Goal: Information Seeking & Learning: Find specific page/section

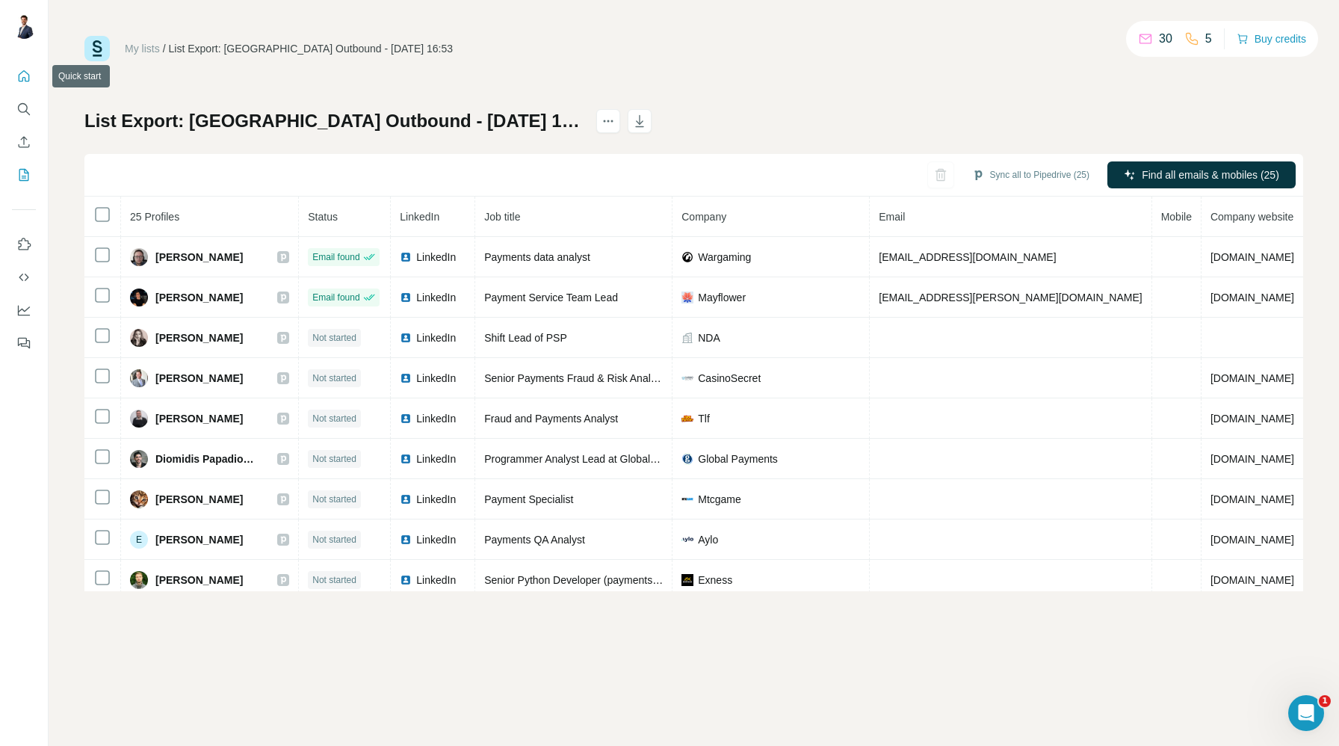
click at [18, 79] on icon "Quick start" at bounding box center [23, 76] width 15 height 15
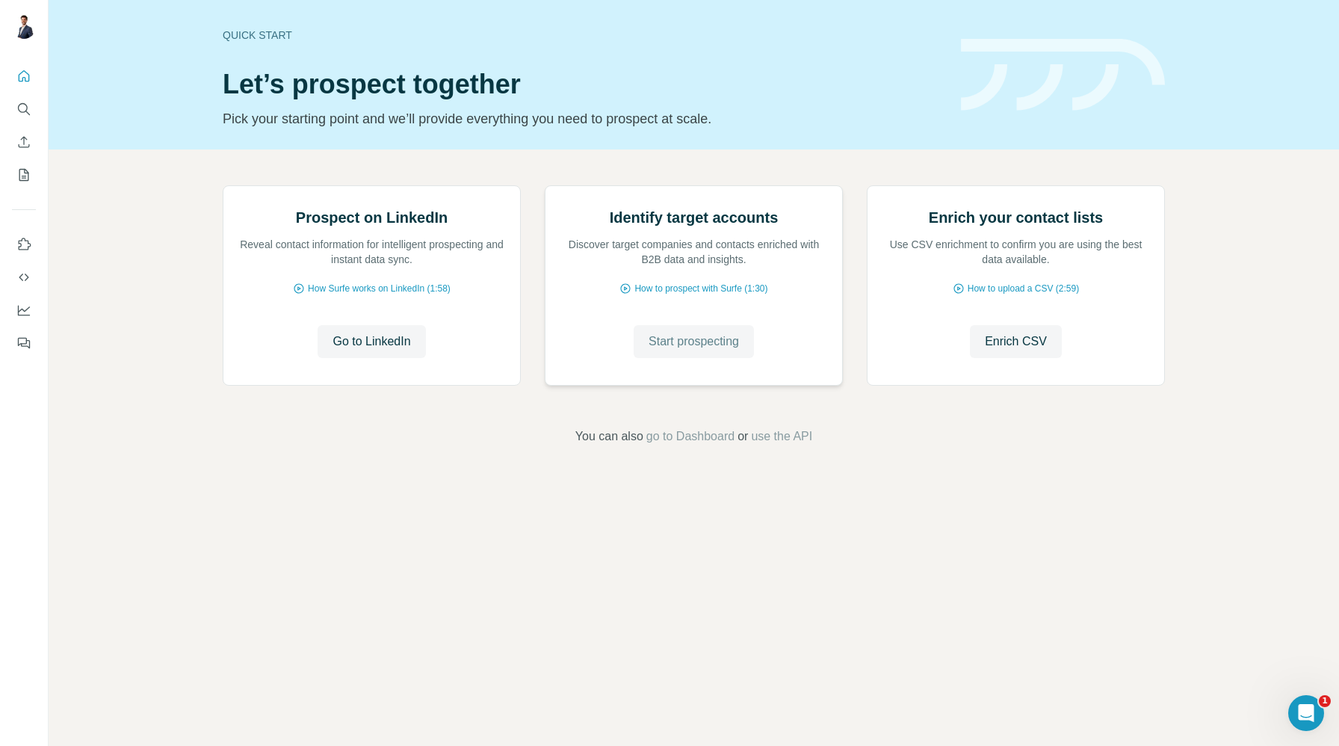
click at [693, 350] on span "Start prospecting" at bounding box center [694, 342] width 90 height 18
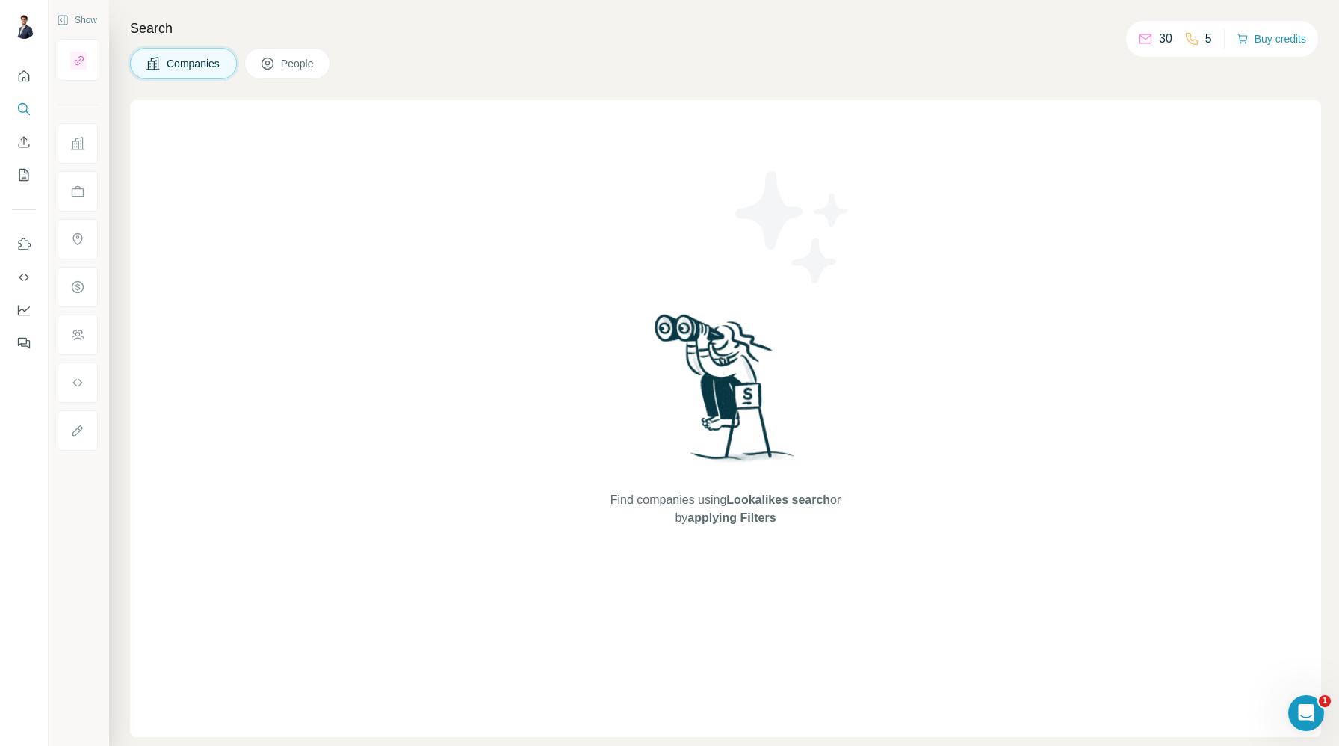
click at [273, 68] on icon at bounding box center [268, 64] width 12 height 12
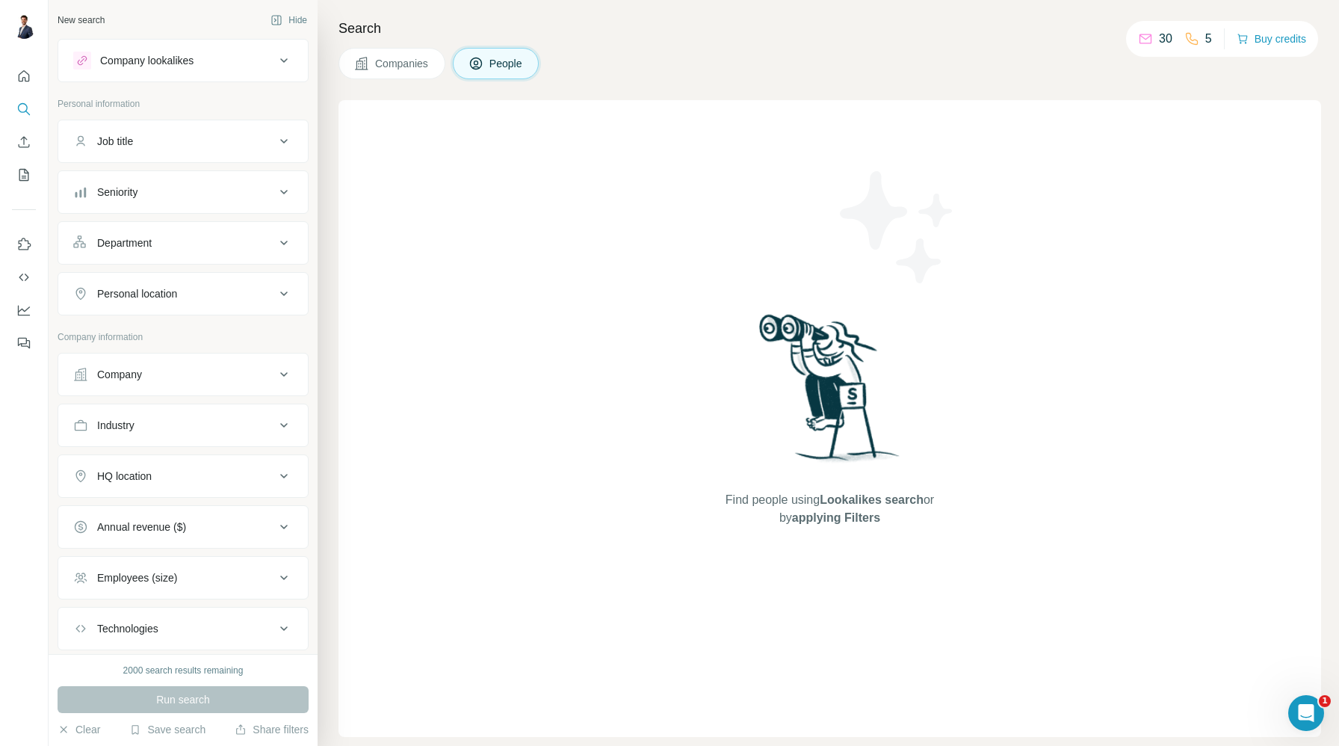
click at [166, 199] on div "Seniority" at bounding box center [174, 192] width 202 height 15
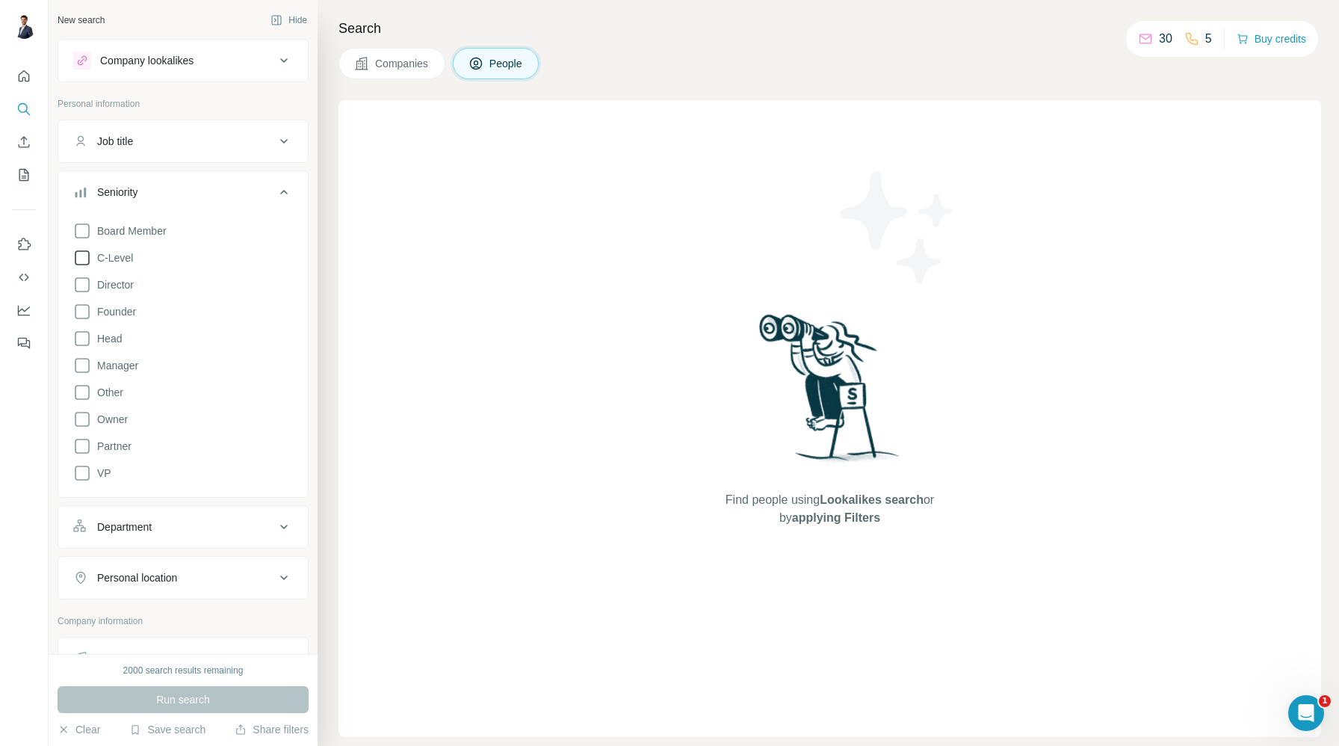
click at [118, 257] on span "C-Level" at bounding box center [112, 257] width 42 height 15
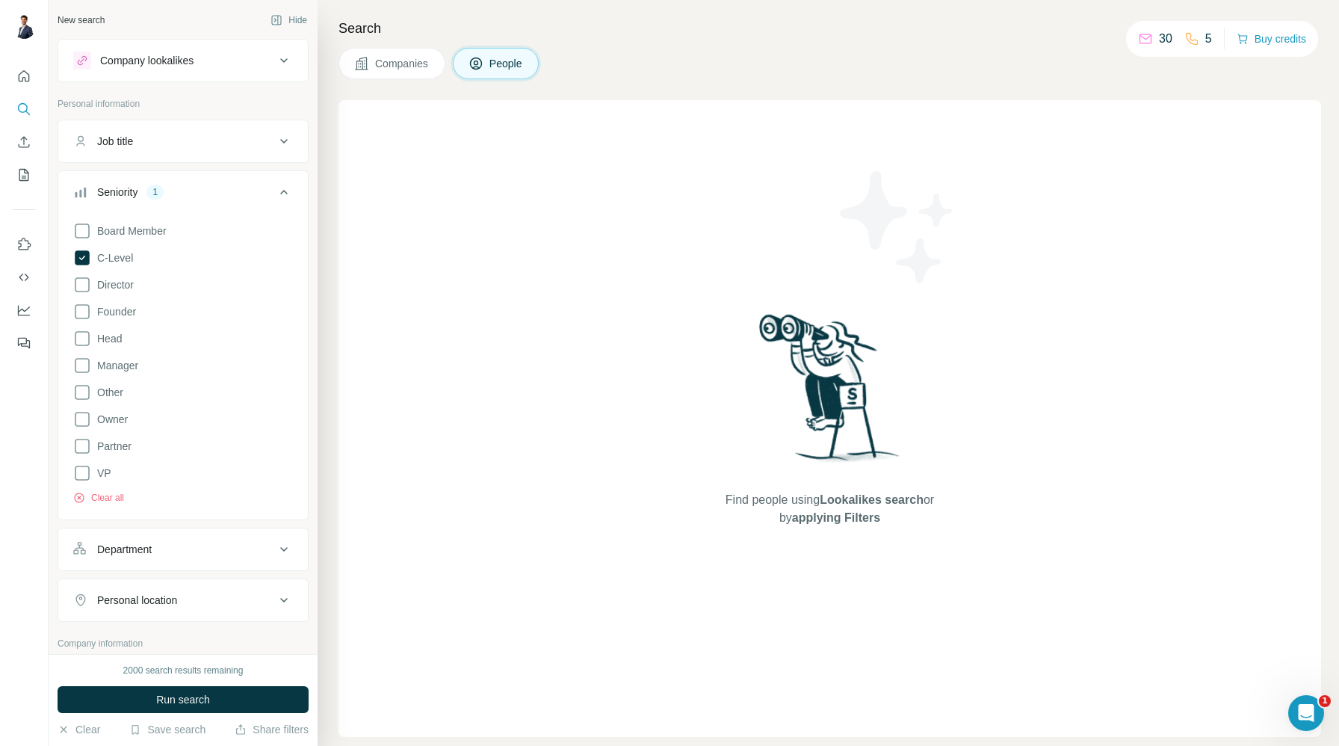
click at [220, 191] on div "Seniority 1" at bounding box center [174, 192] width 202 height 15
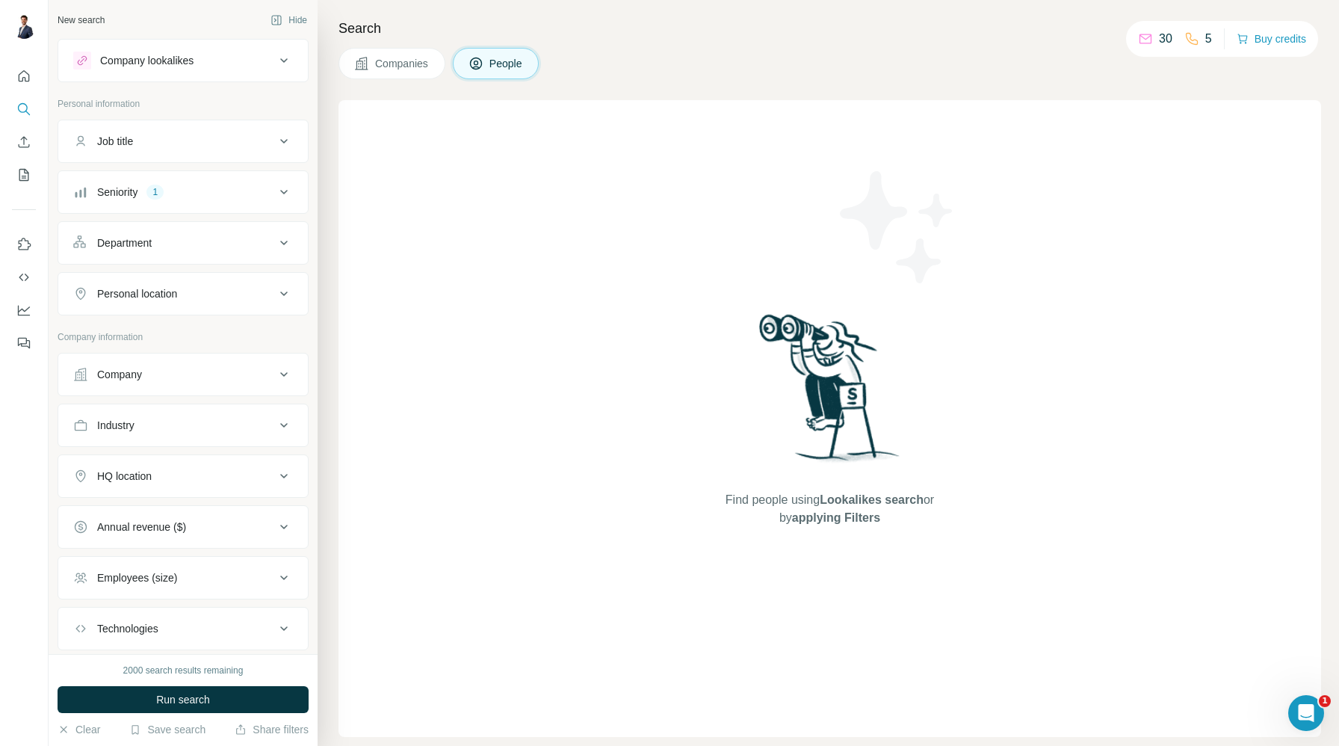
click at [203, 138] on div "Job title" at bounding box center [174, 141] width 202 height 15
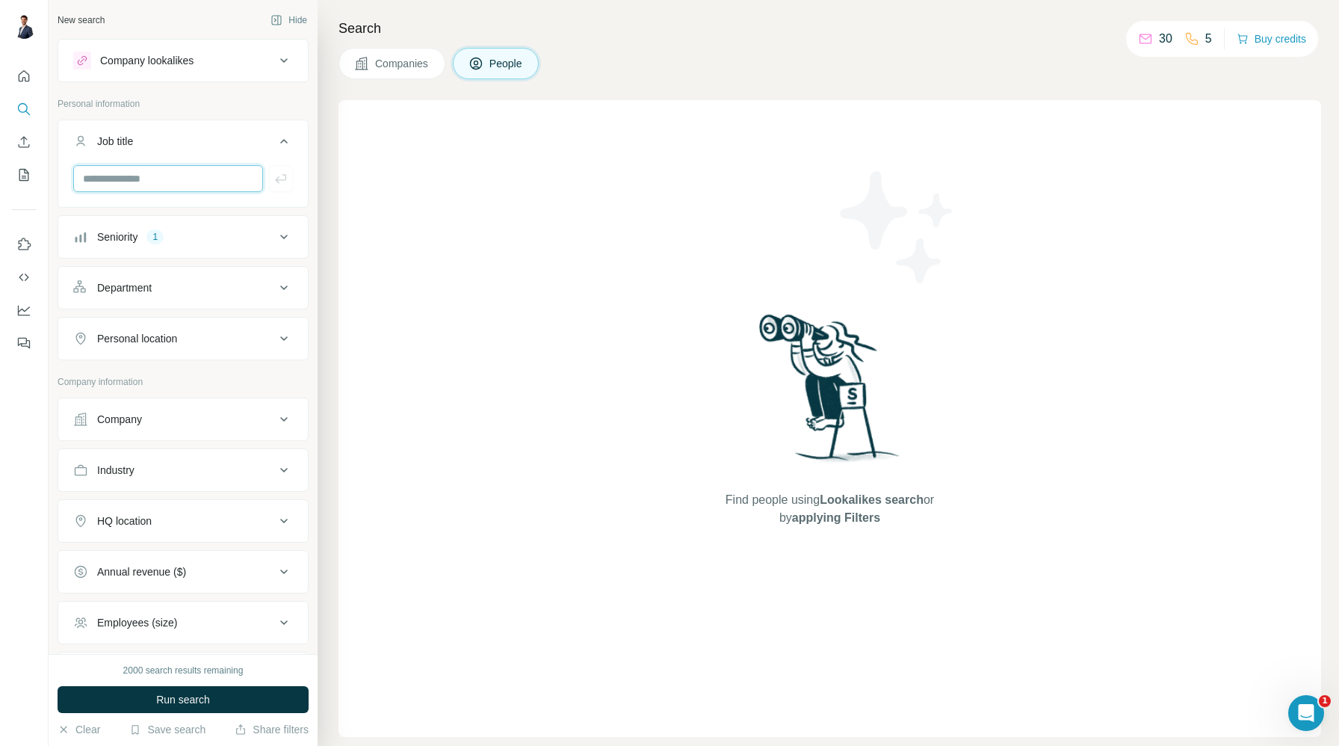
click at [185, 188] on input "text" at bounding box center [168, 178] width 190 height 27
type input "*"
type input "*******"
click at [158, 293] on div "1" at bounding box center [154, 289] width 17 height 13
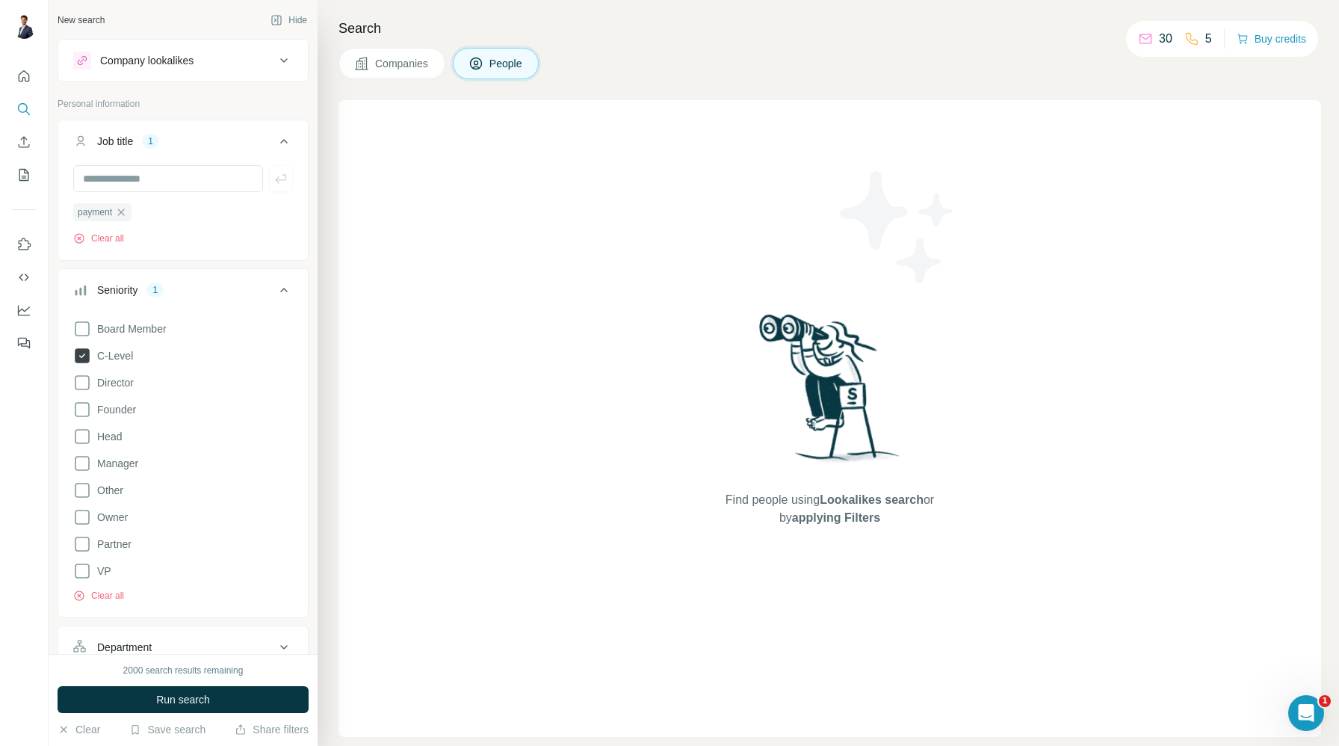
click at [116, 359] on span "C-Level" at bounding box center [112, 355] width 42 height 15
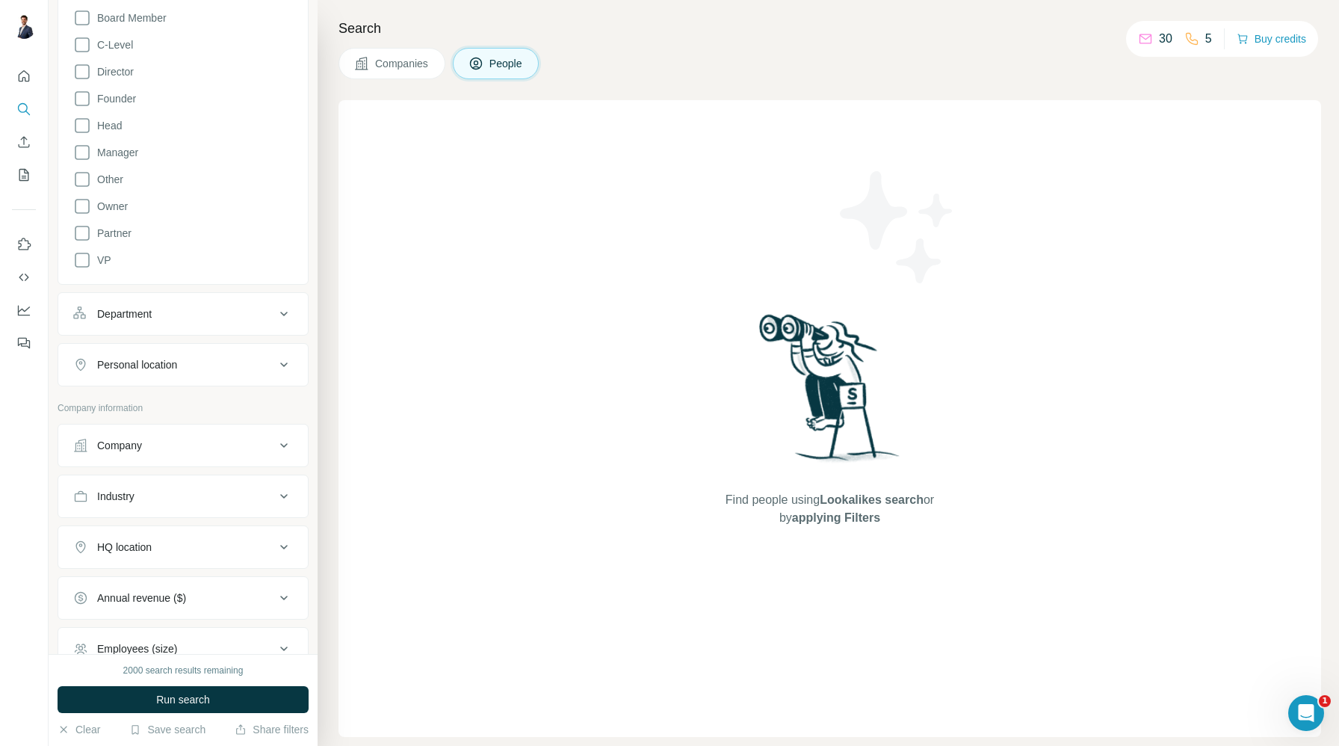
scroll to position [310, 0]
click at [161, 362] on div "Personal location" at bounding box center [137, 365] width 80 height 15
click at [172, 396] on input "text" at bounding box center [183, 402] width 220 height 27
type input "******"
click at [180, 448] on div "🇨🇾 [GEOGRAPHIC_DATA]" at bounding box center [183, 442] width 194 height 18
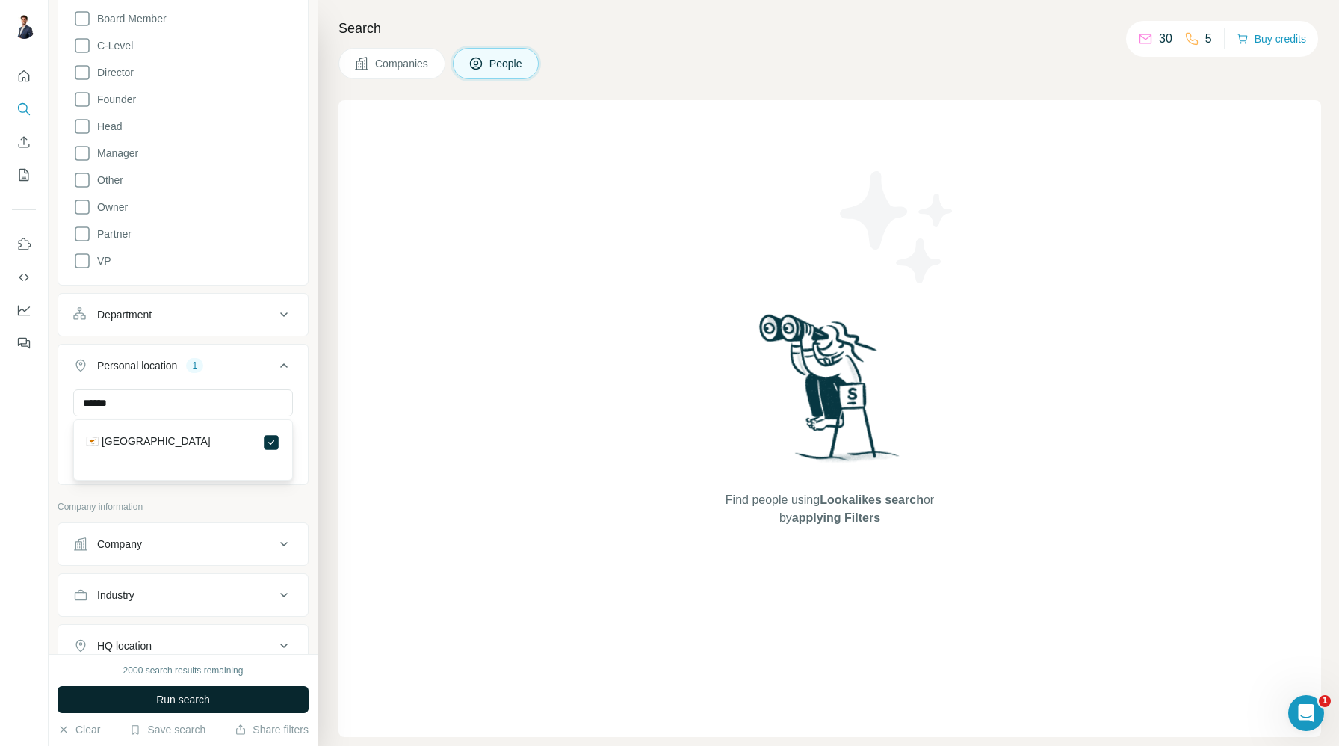
click at [191, 702] on span "Run search" at bounding box center [183, 699] width 54 height 15
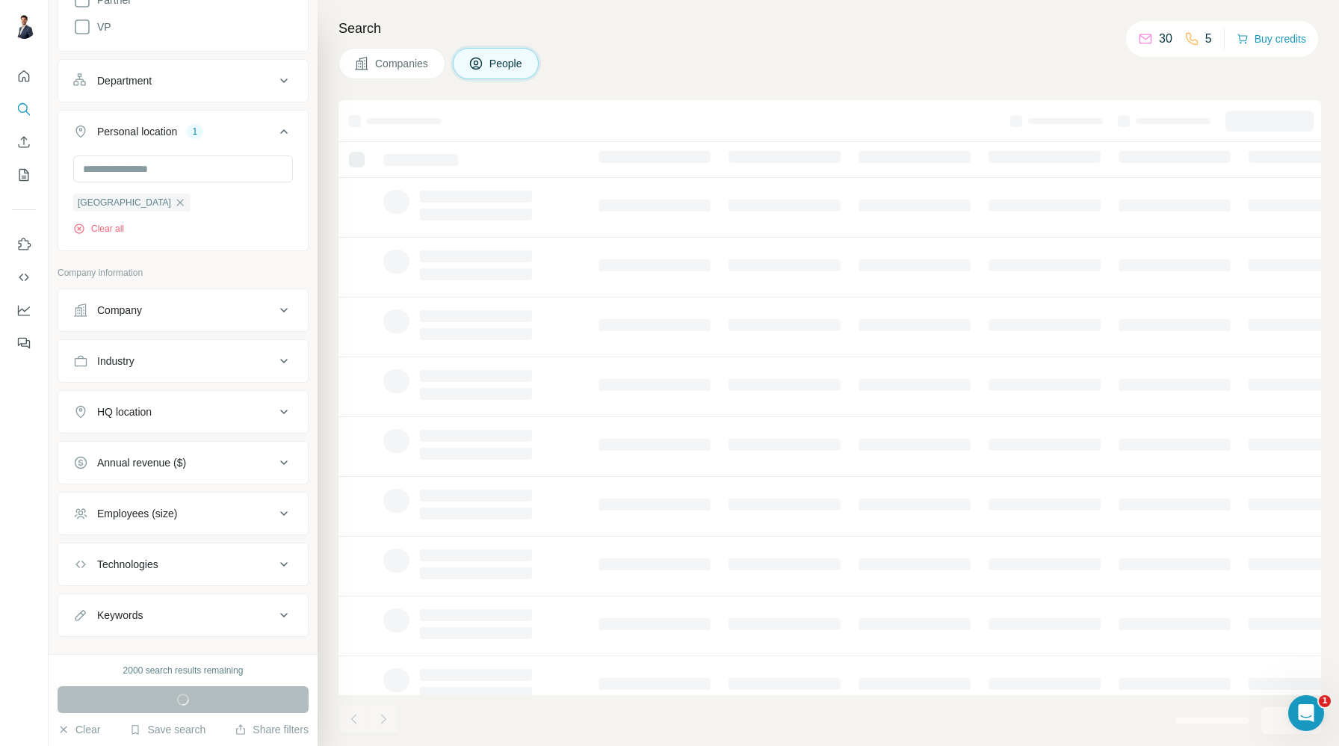
scroll to position [543, 0]
click at [279, 461] on icon at bounding box center [284, 463] width 18 height 18
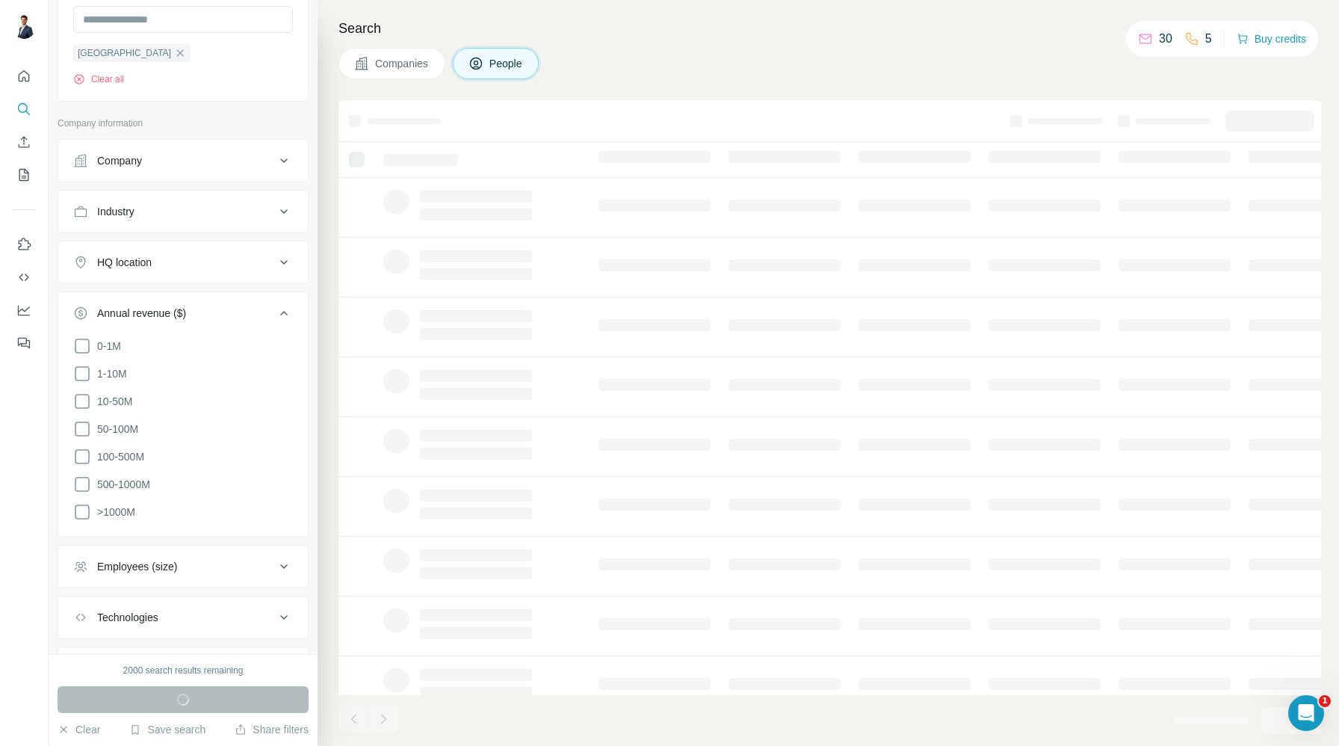
scroll to position [694, 0]
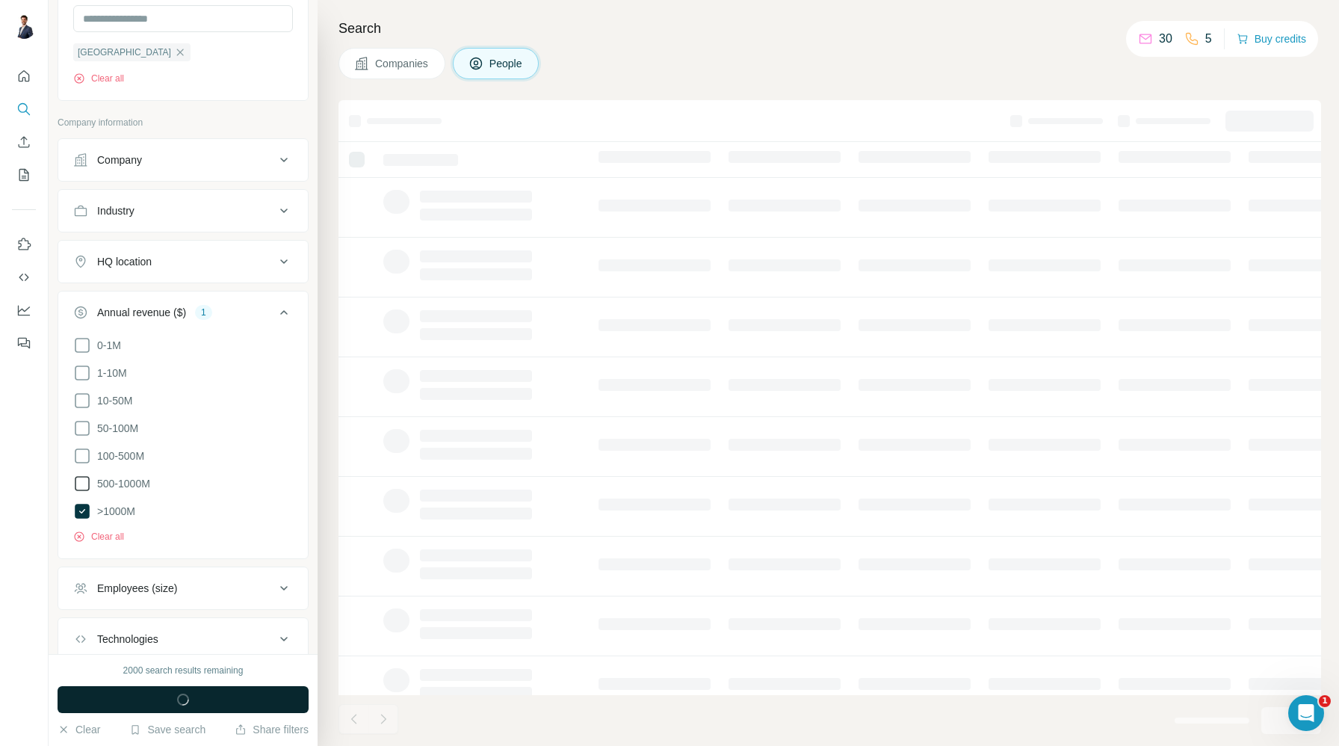
click at [104, 480] on span "500-1000M" at bounding box center [120, 483] width 59 height 15
click at [102, 452] on span "100-500M" at bounding box center [117, 455] width 53 height 15
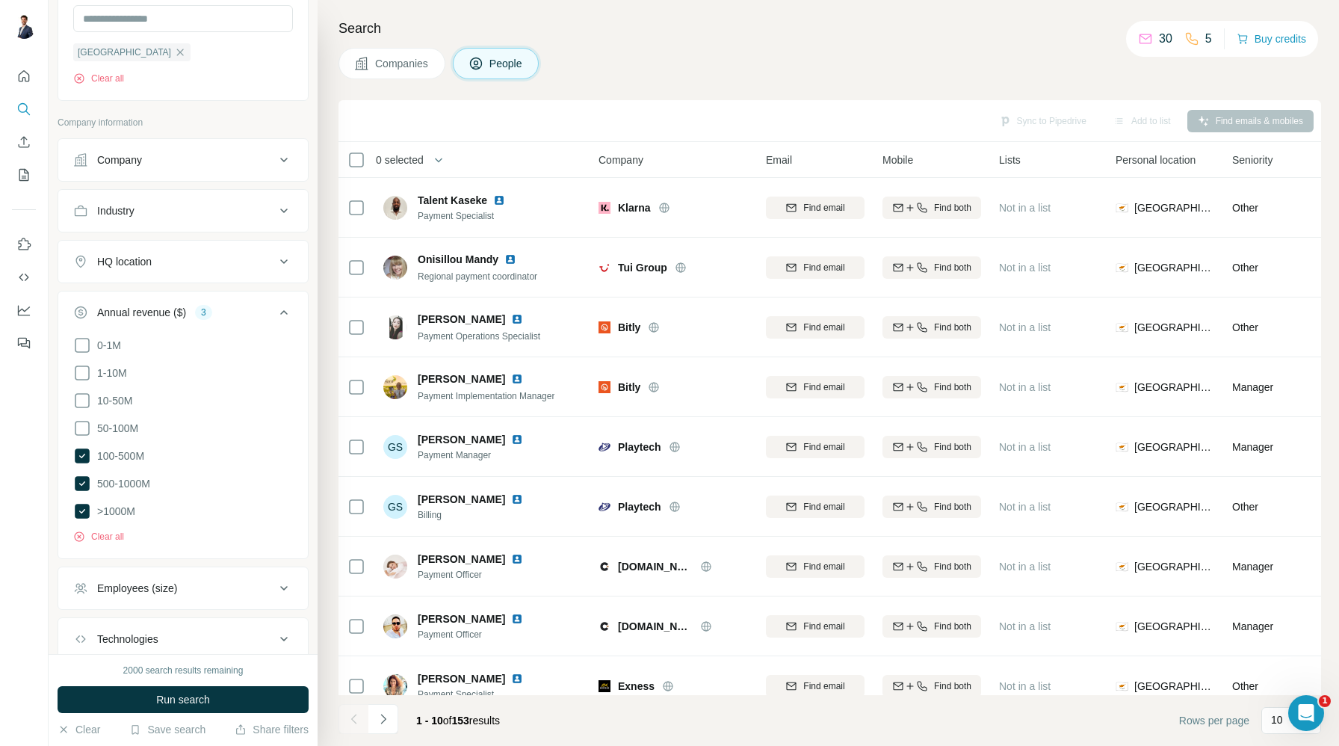
scroll to position [791, 0]
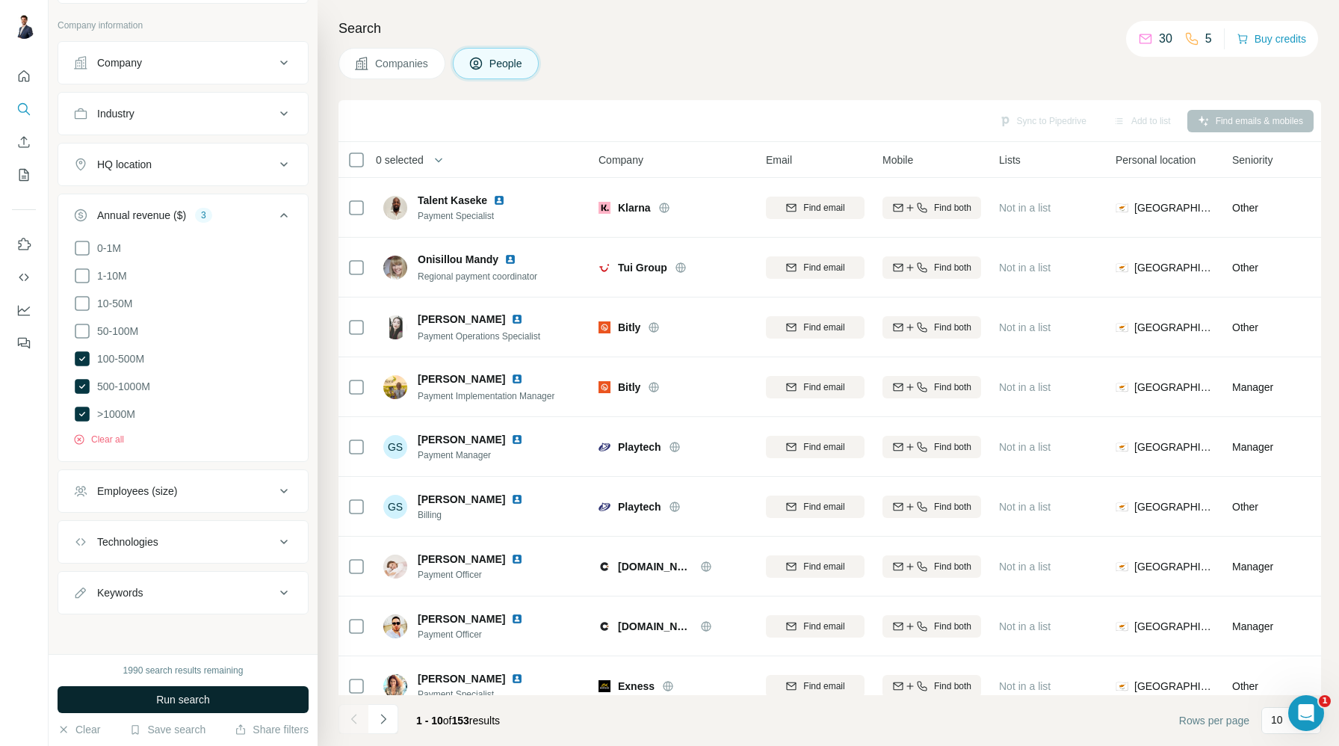
click at [216, 702] on button "Run search" at bounding box center [183, 699] width 251 height 27
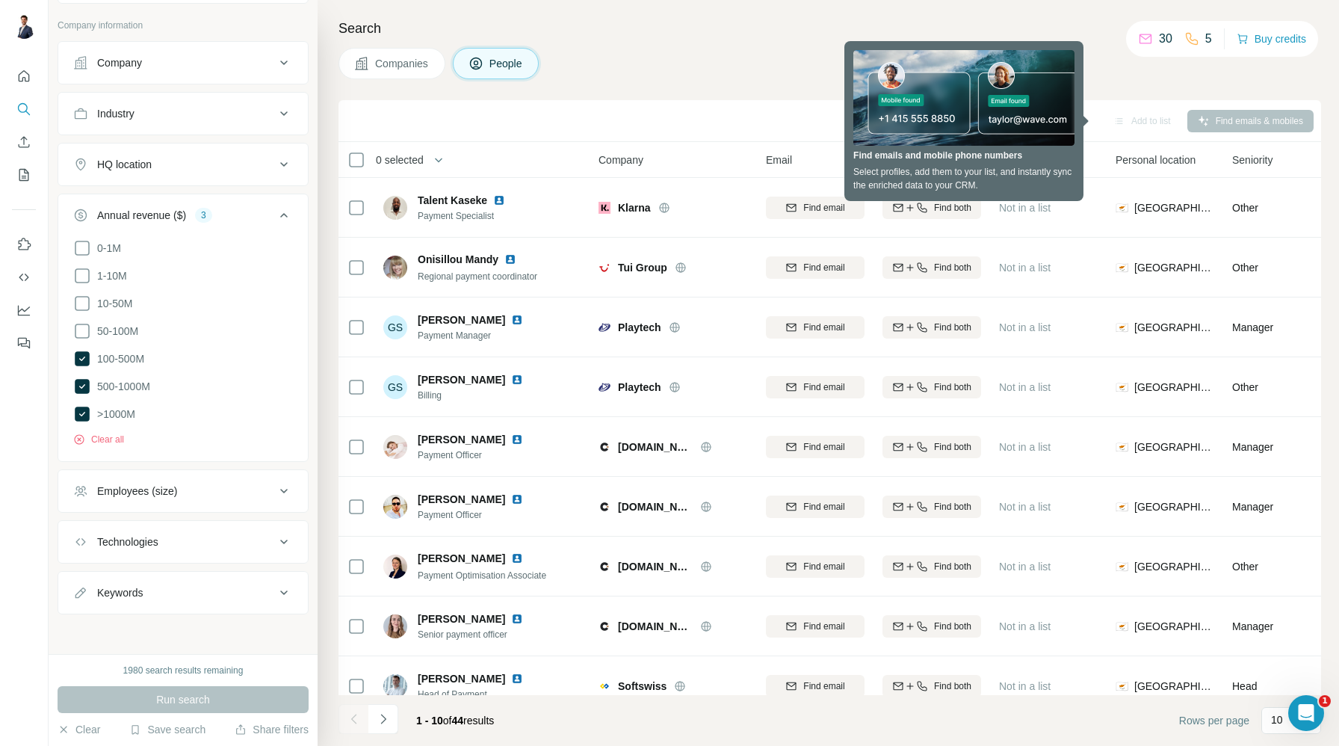
click at [213, 489] on div "Employees (size)" at bounding box center [174, 490] width 202 height 15
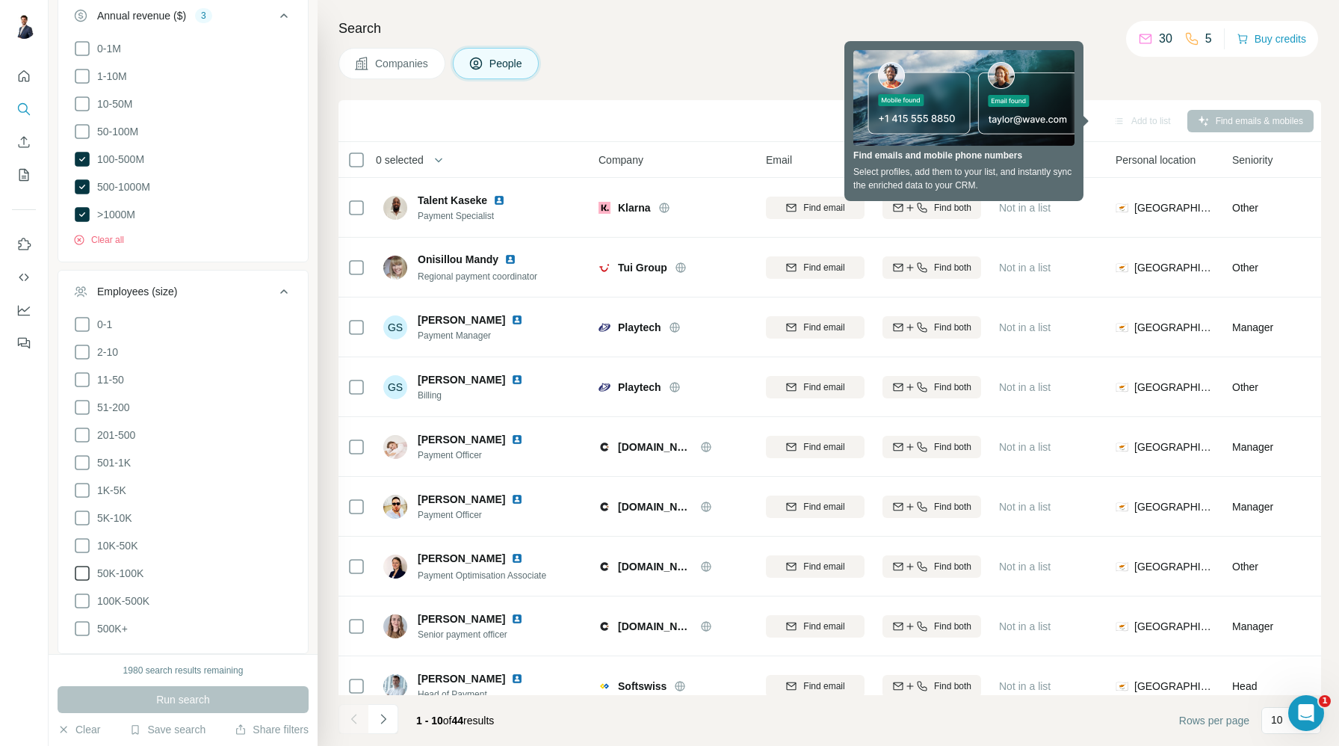
scroll to position [1003, 0]
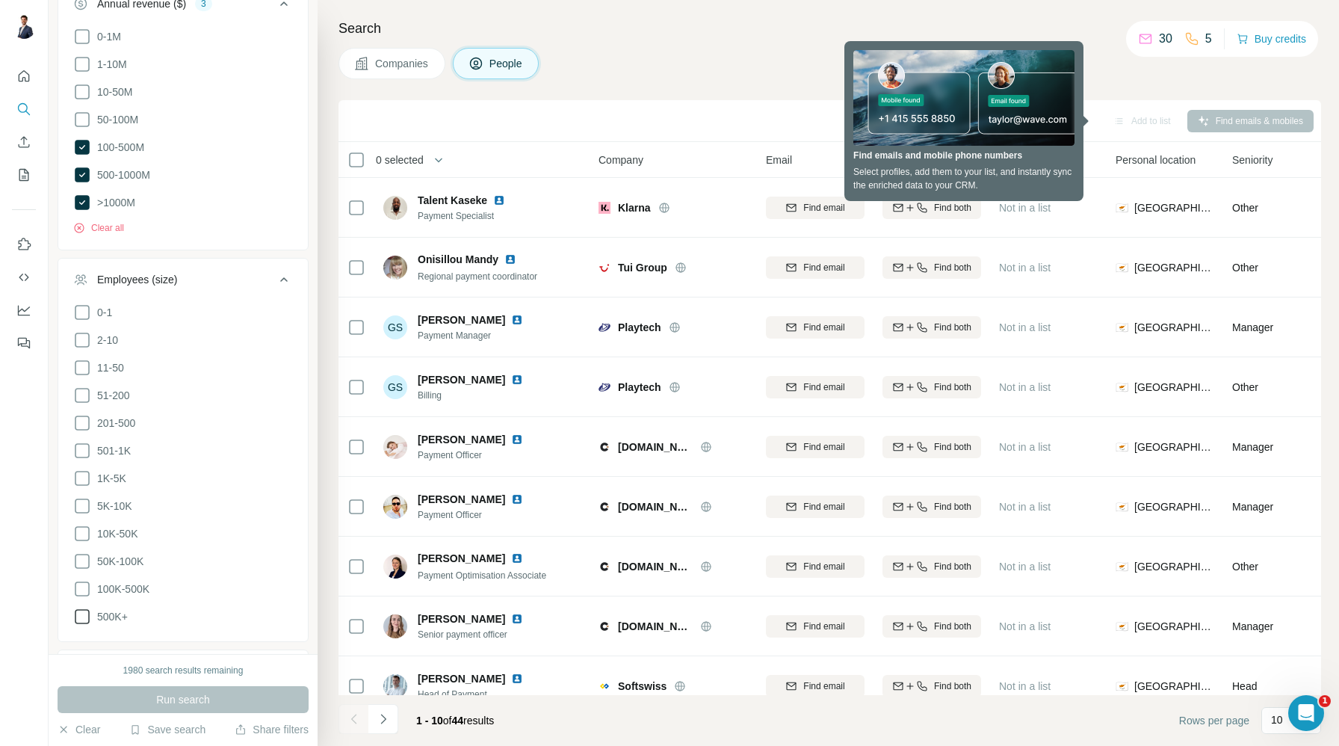
click at [112, 609] on span "500K+" at bounding box center [109, 616] width 37 height 15
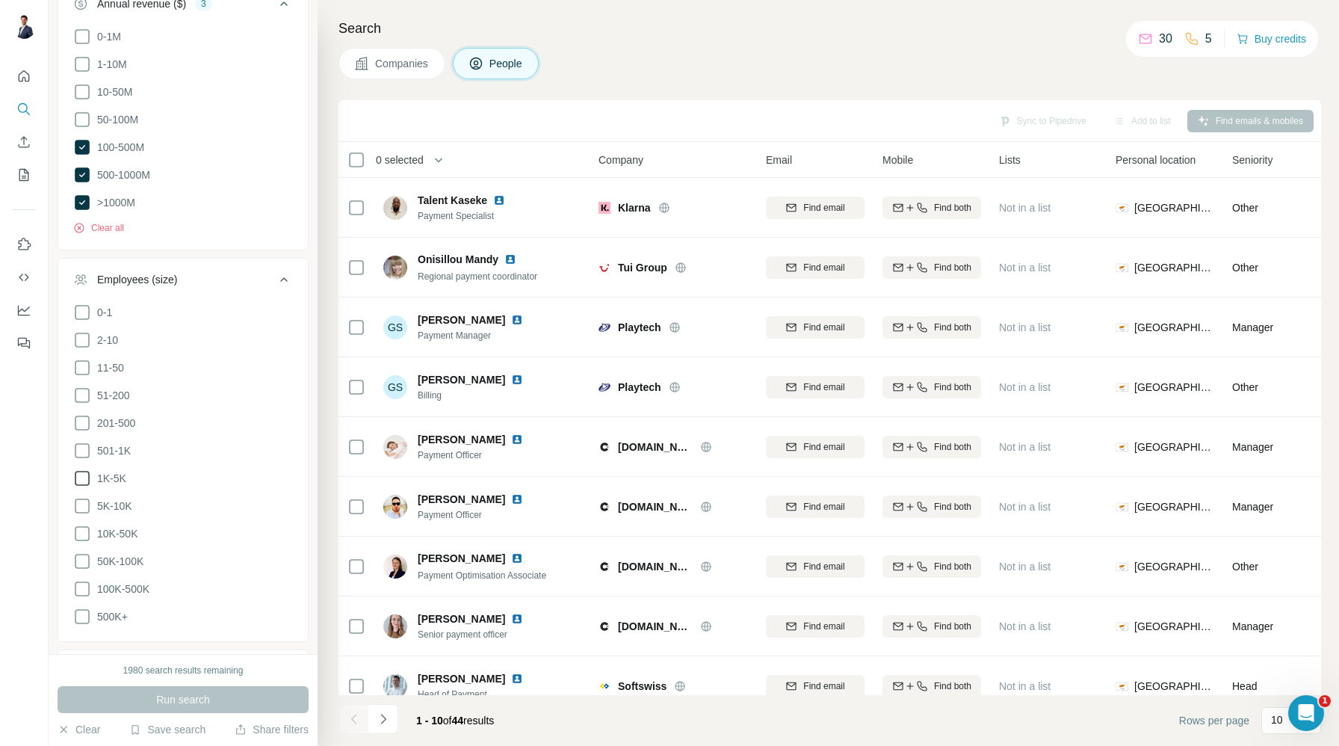
click at [108, 473] on span "1K-5K" at bounding box center [108, 478] width 35 height 15
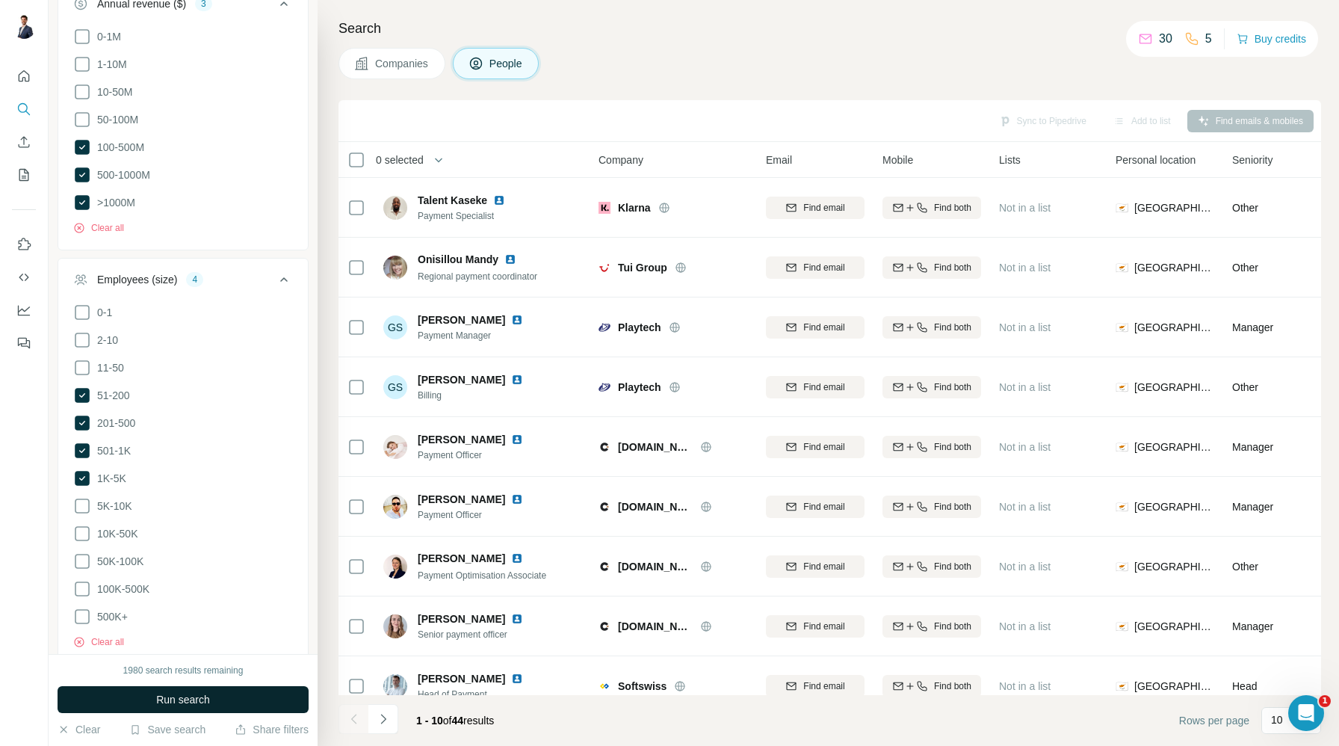
click at [231, 699] on button "Run search" at bounding box center [183, 699] width 251 height 27
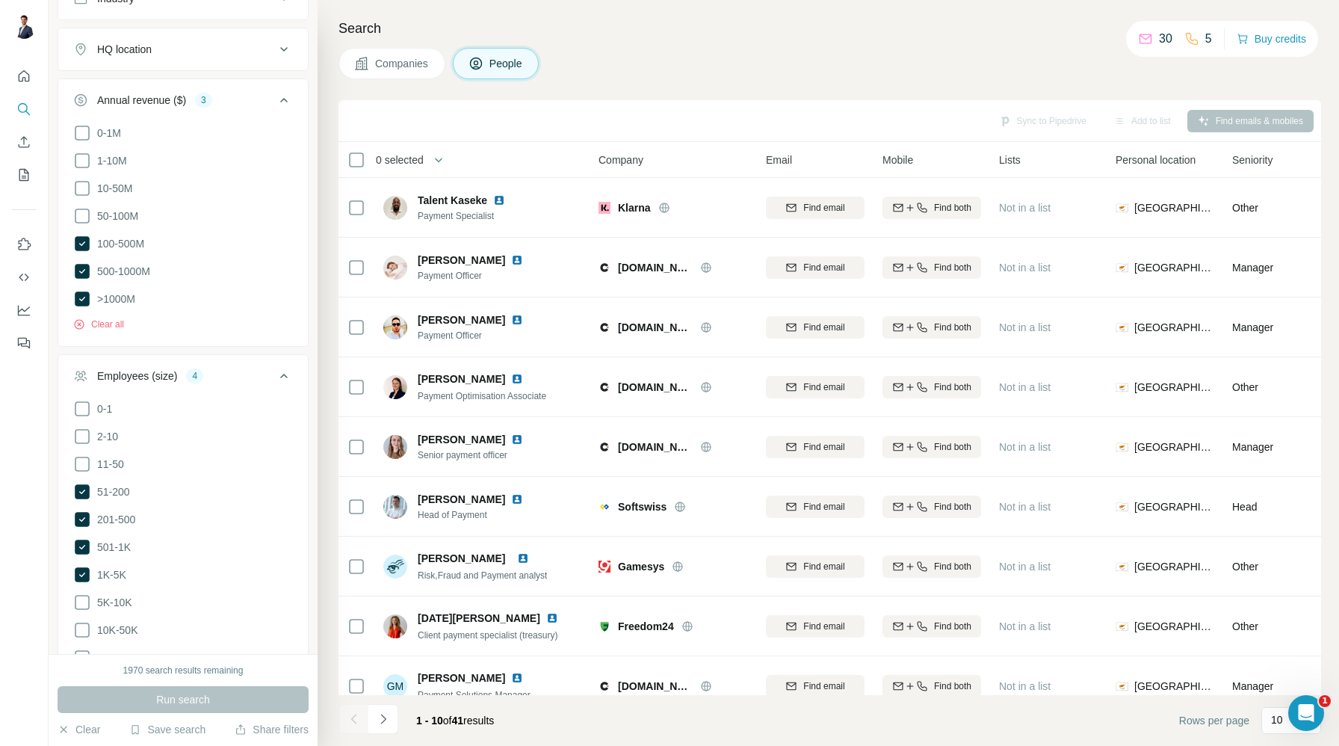
scroll to position [894, 0]
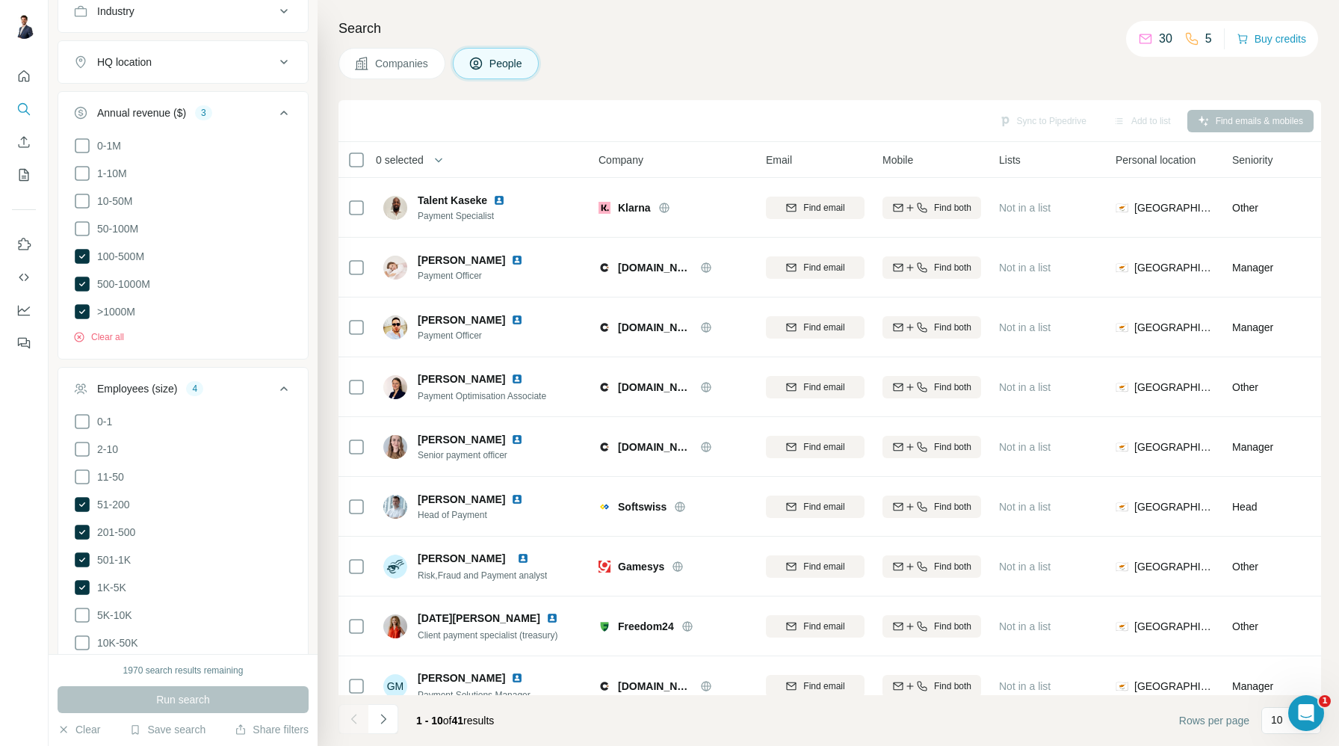
click at [282, 383] on icon at bounding box center [284, 389] width 18 height 18
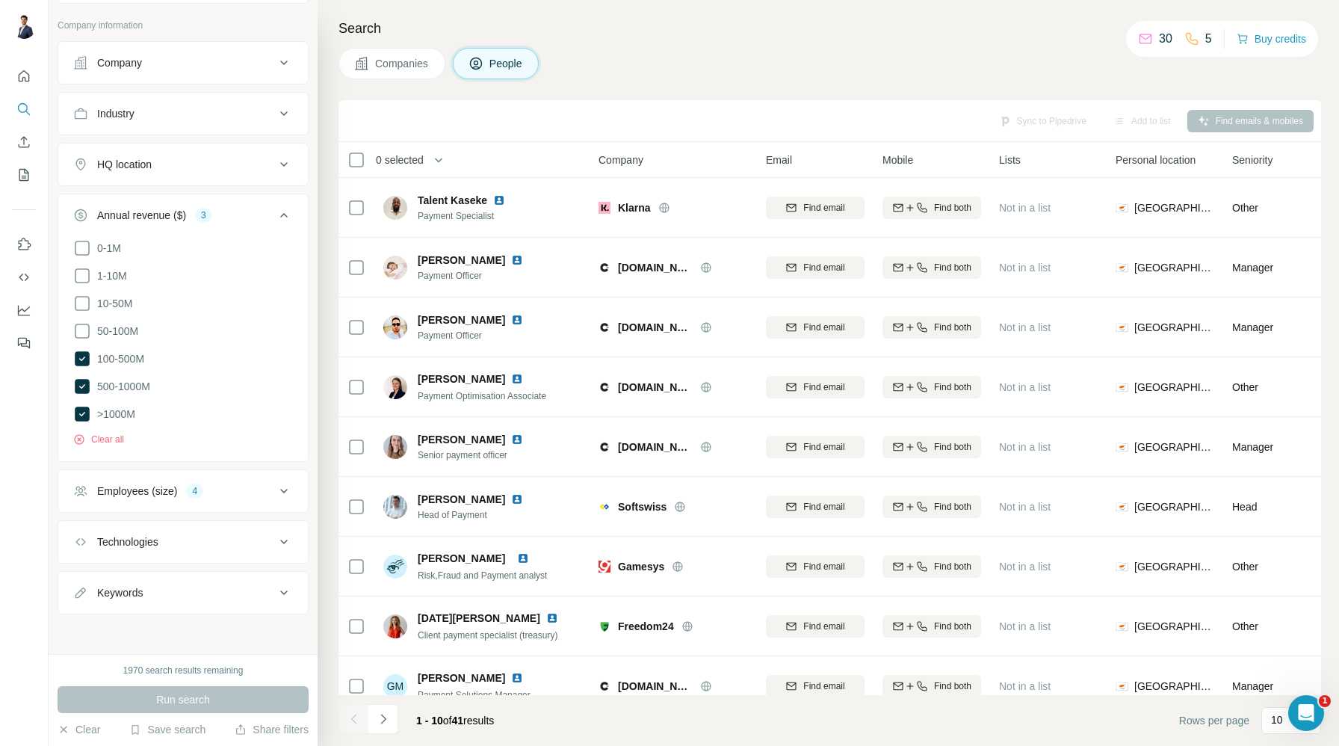
click at [279, 211] on icon at bounding box center [284, 215] width 18 height 18
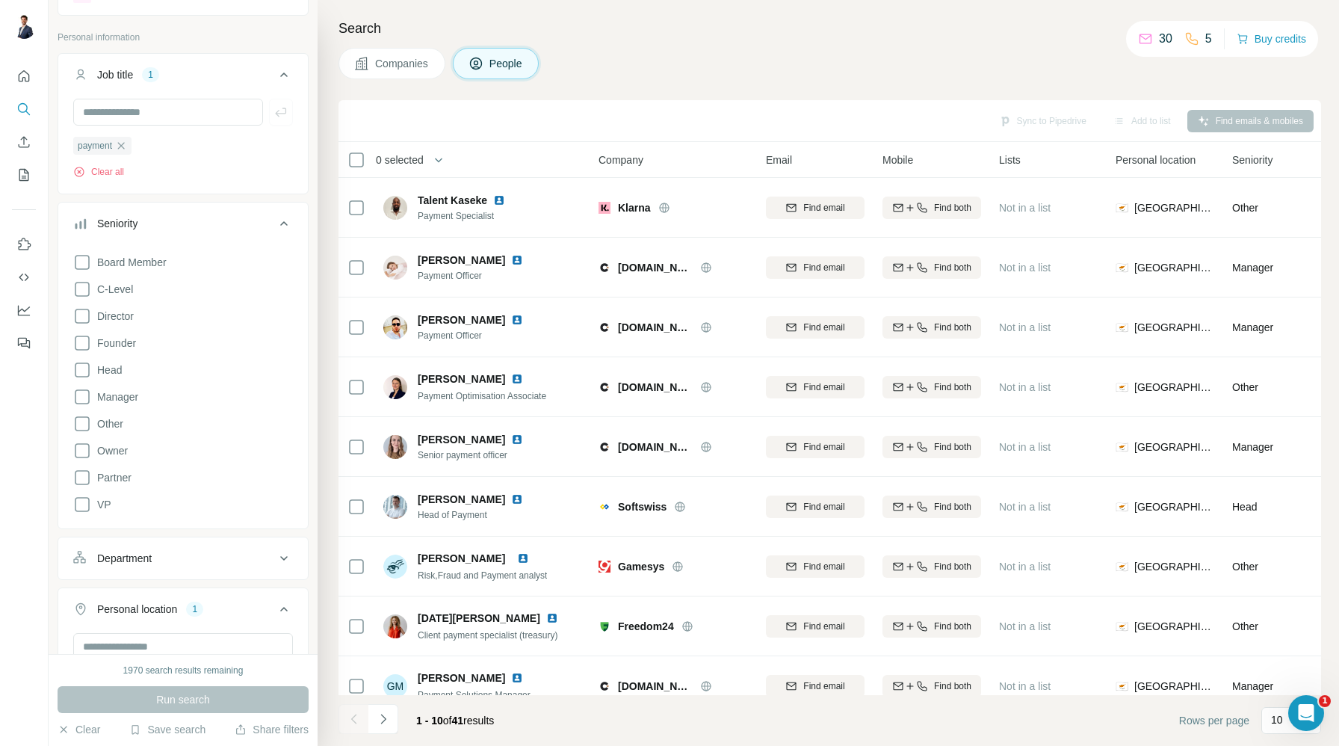
scroll to position [0, 0]
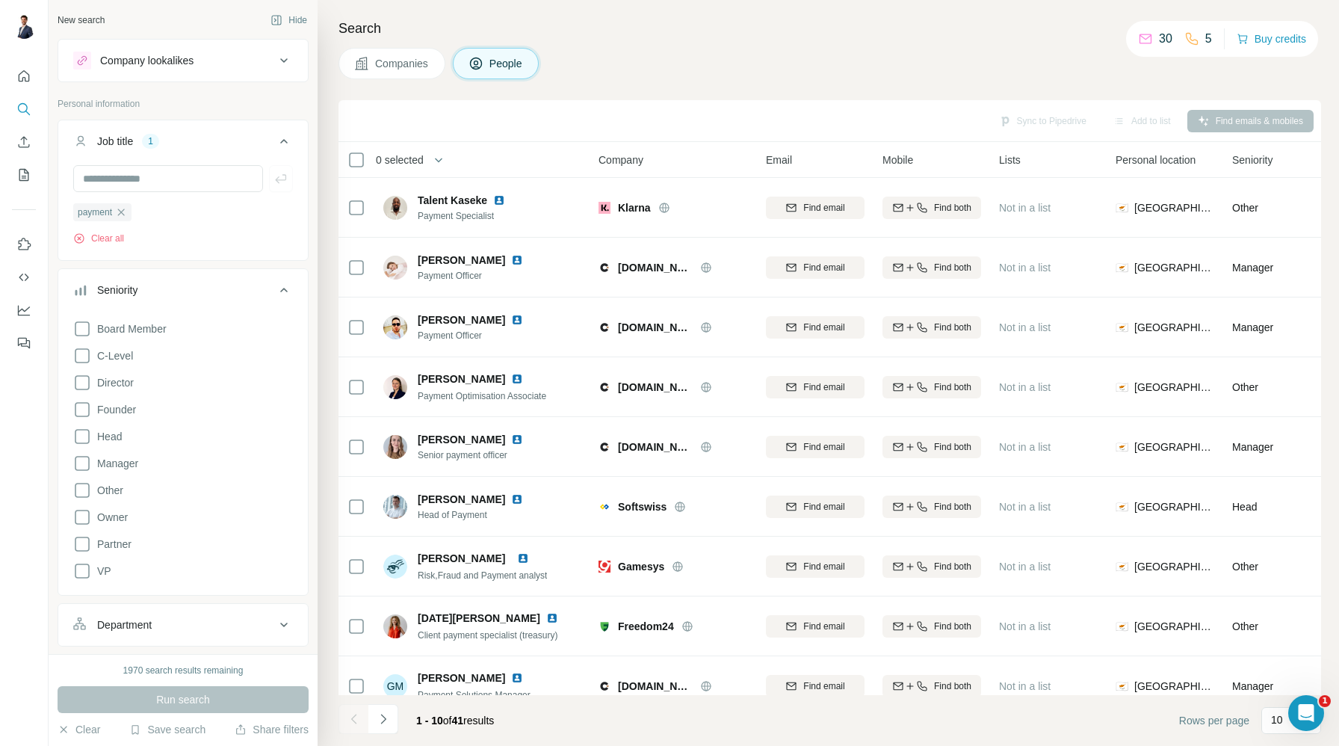
click at [282, 143] on icon at bounding box center [284, 141] width 18 height 18
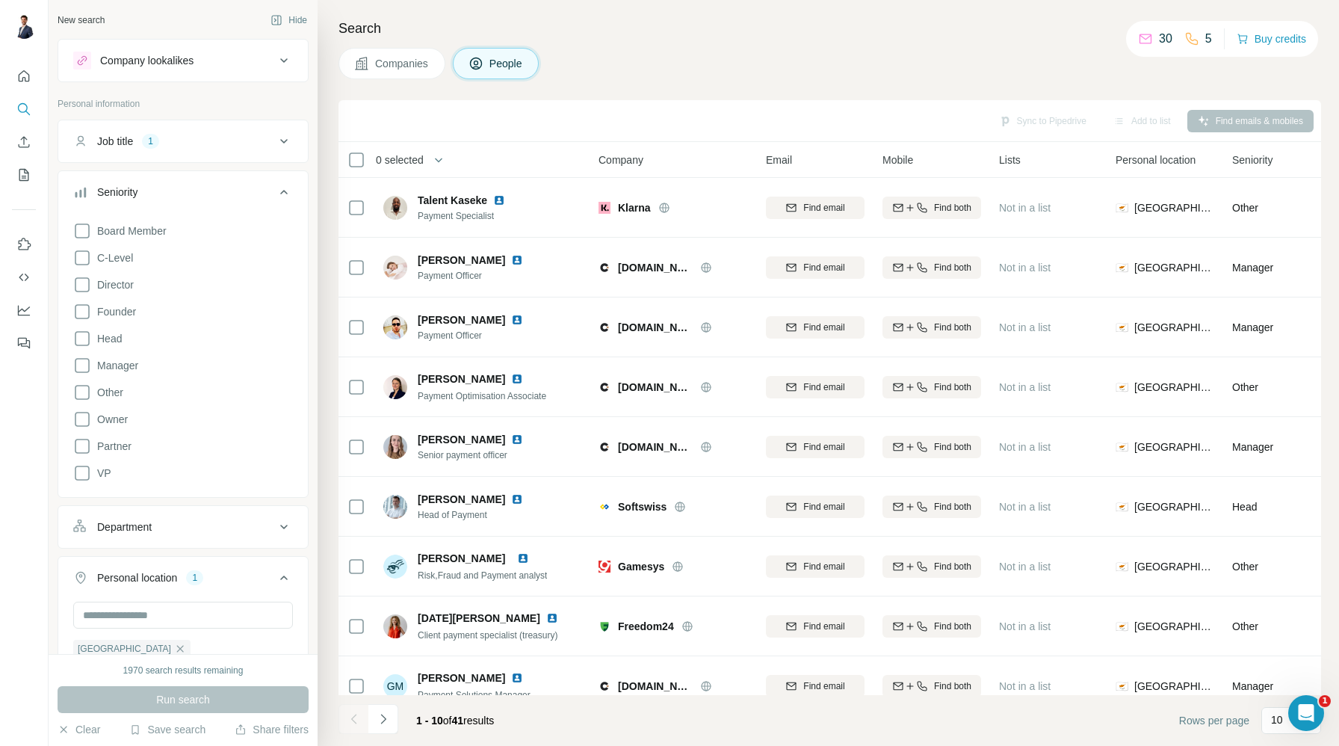
click at [282, 195] on icon at bounding box center [284, 192] width 18 height 18
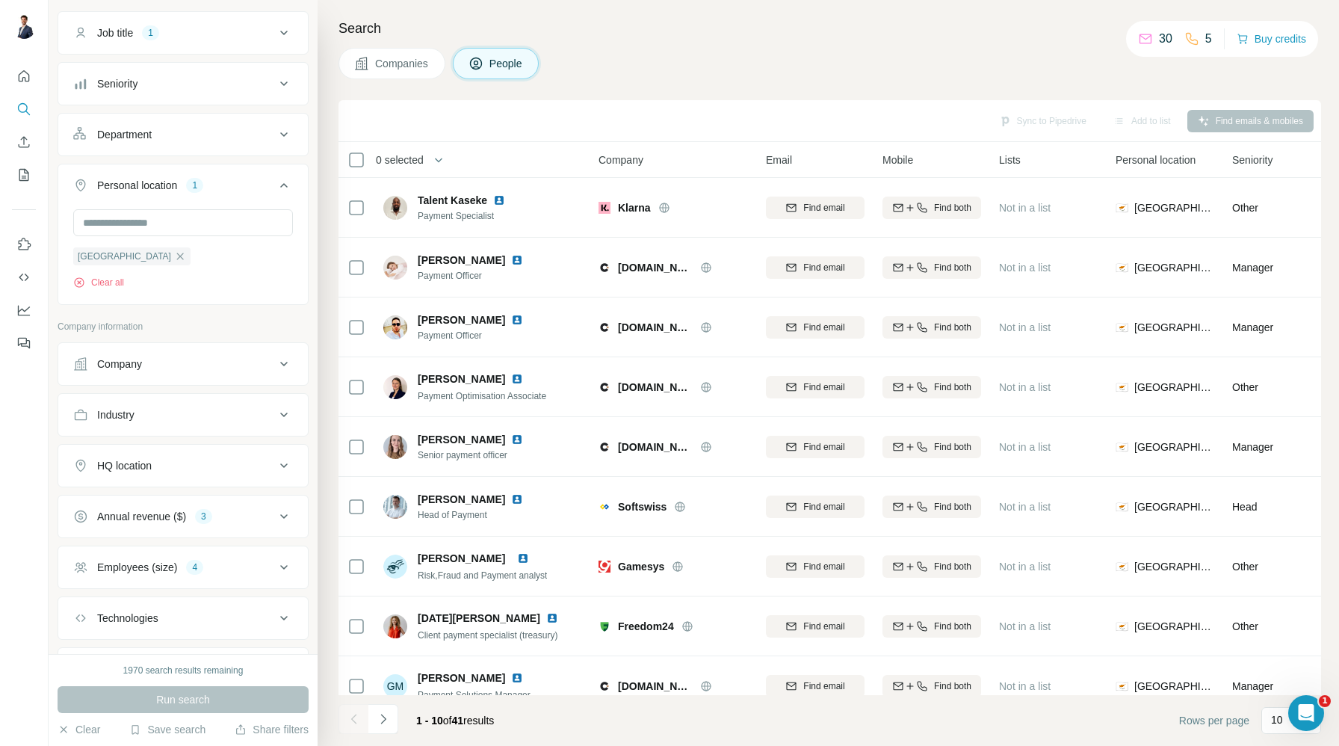
scroll to position [143, 0]
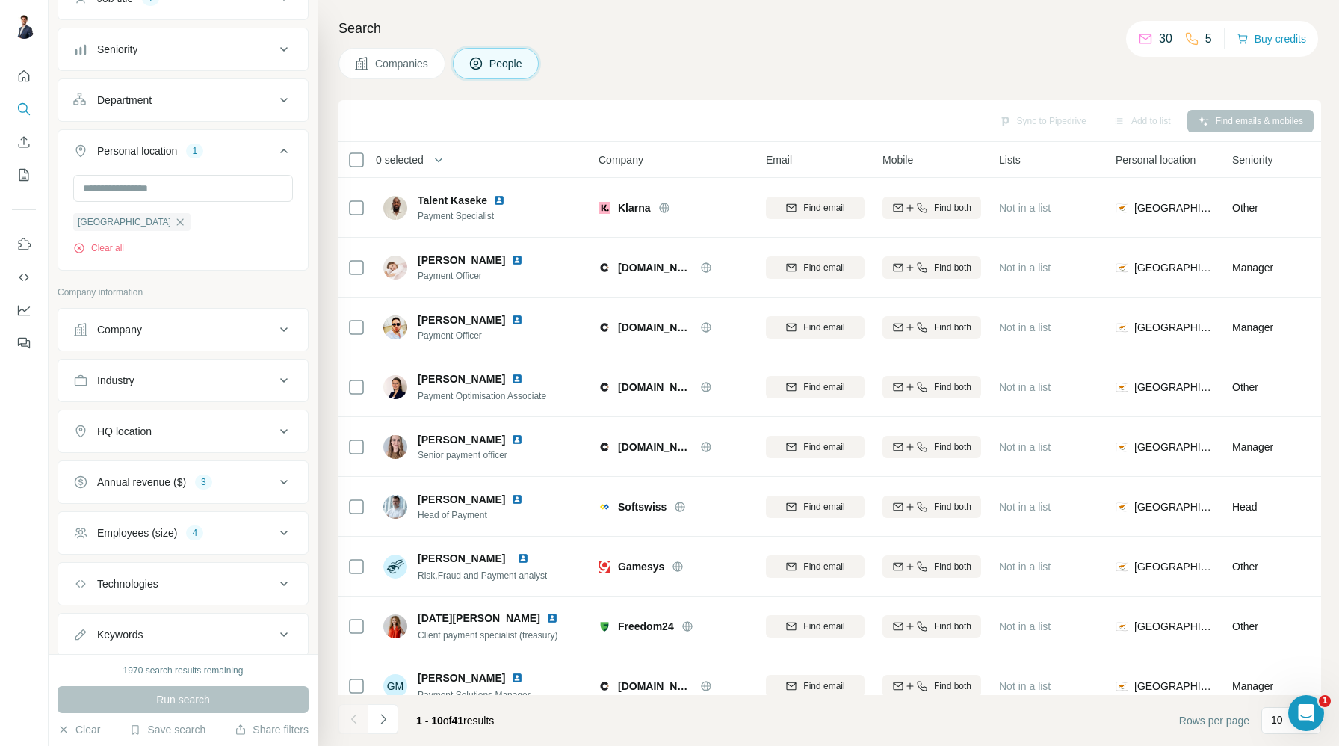
click at [232, 378] on div "Industry" at bounding box center [174, 380] width 202 height 15
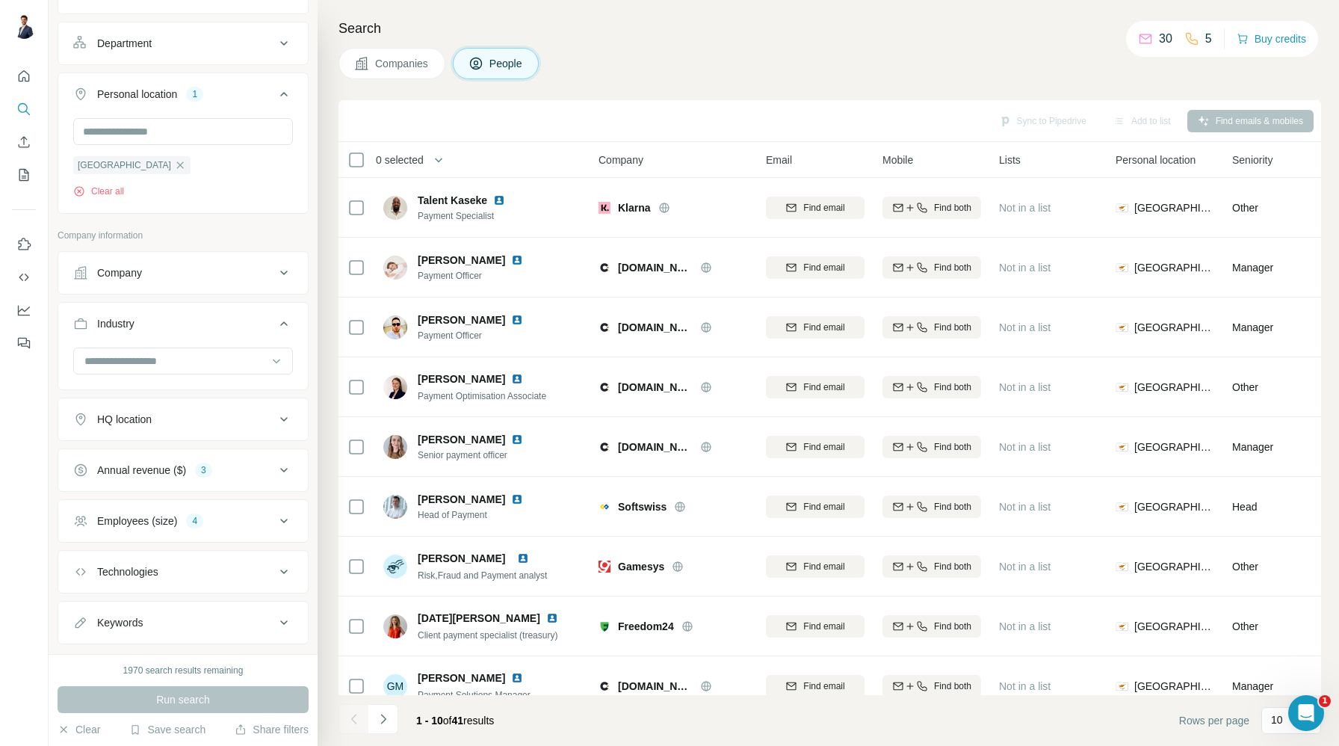
scroll to position [200, 0]
click at [217, 361] on input at bounding box center [175, 360] width 185 height 16
click at [56, 362] on div "New search Hide Company lookalikes Personal information Job title 1 Seniority D…" at bounding box center [183, 327] width 269 height 654
drag, startPoint x: 165, startPoint y: 576, endPoint x: 194, endPoint y: 577, distance: 29.2
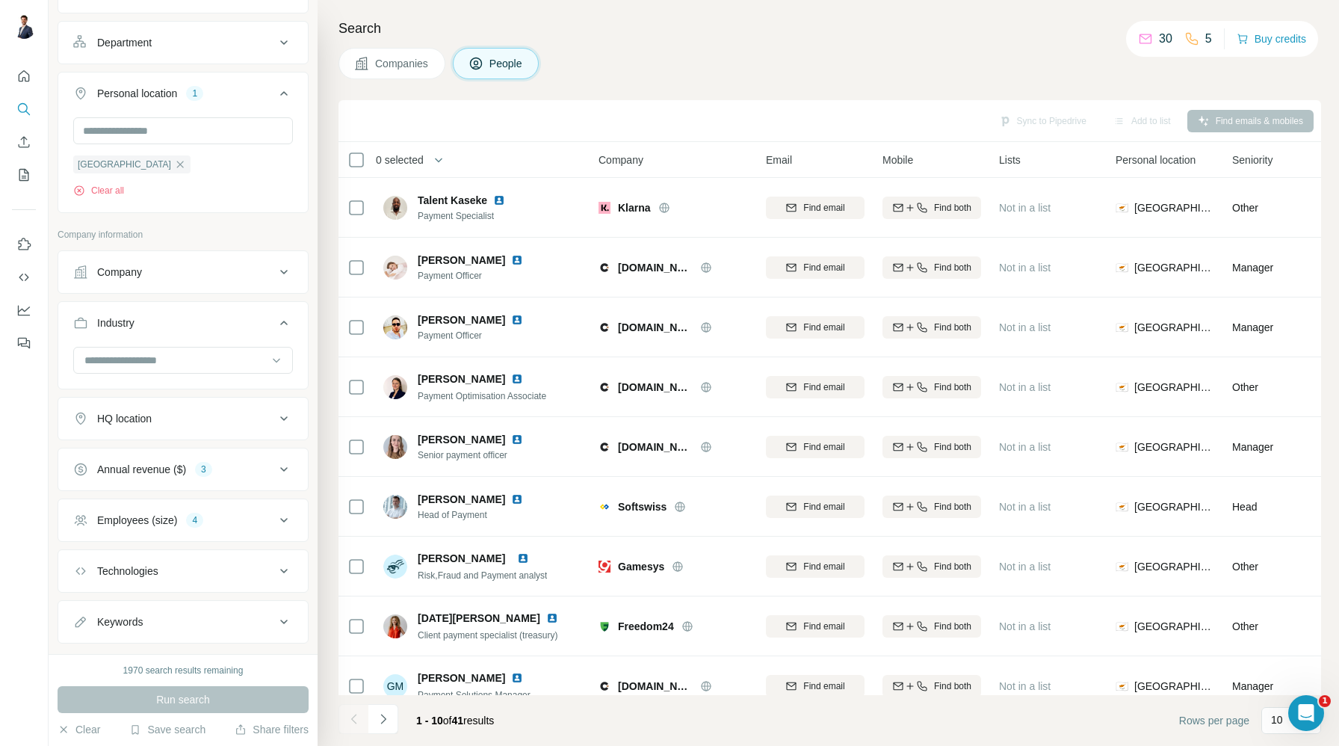
click at [165, 576] on div "Technologies" at bounding box center [174, 570] width 202 height 15
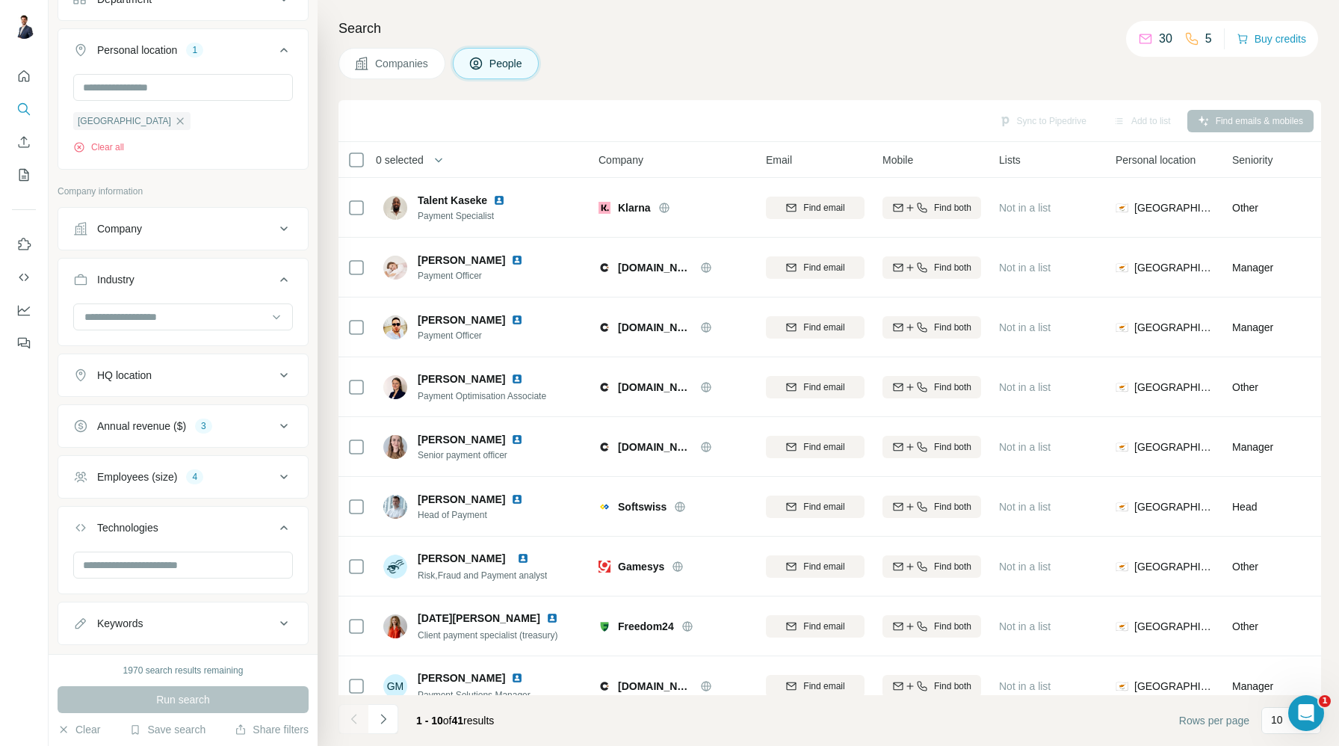
scroll to position [253, 0]
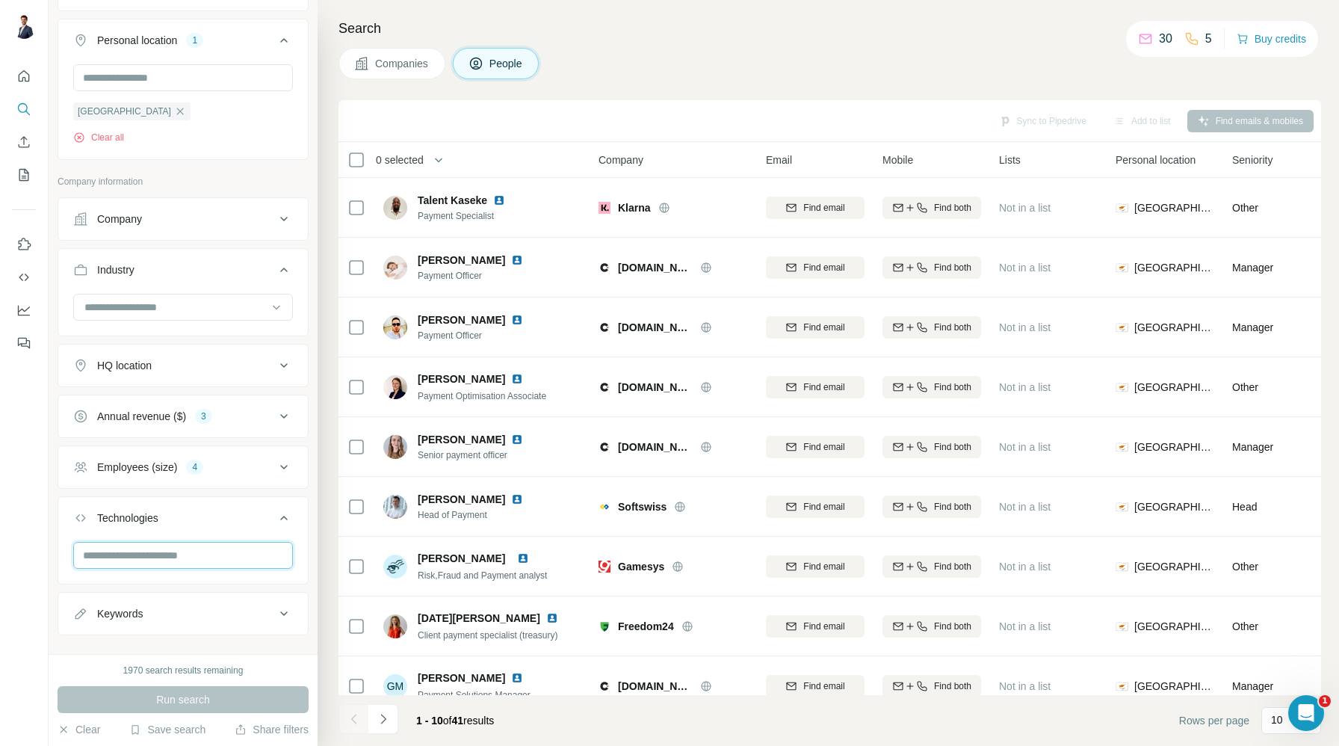
click at [224, 560] on input "text" at bounding box center [183, 555] width 220 height 27
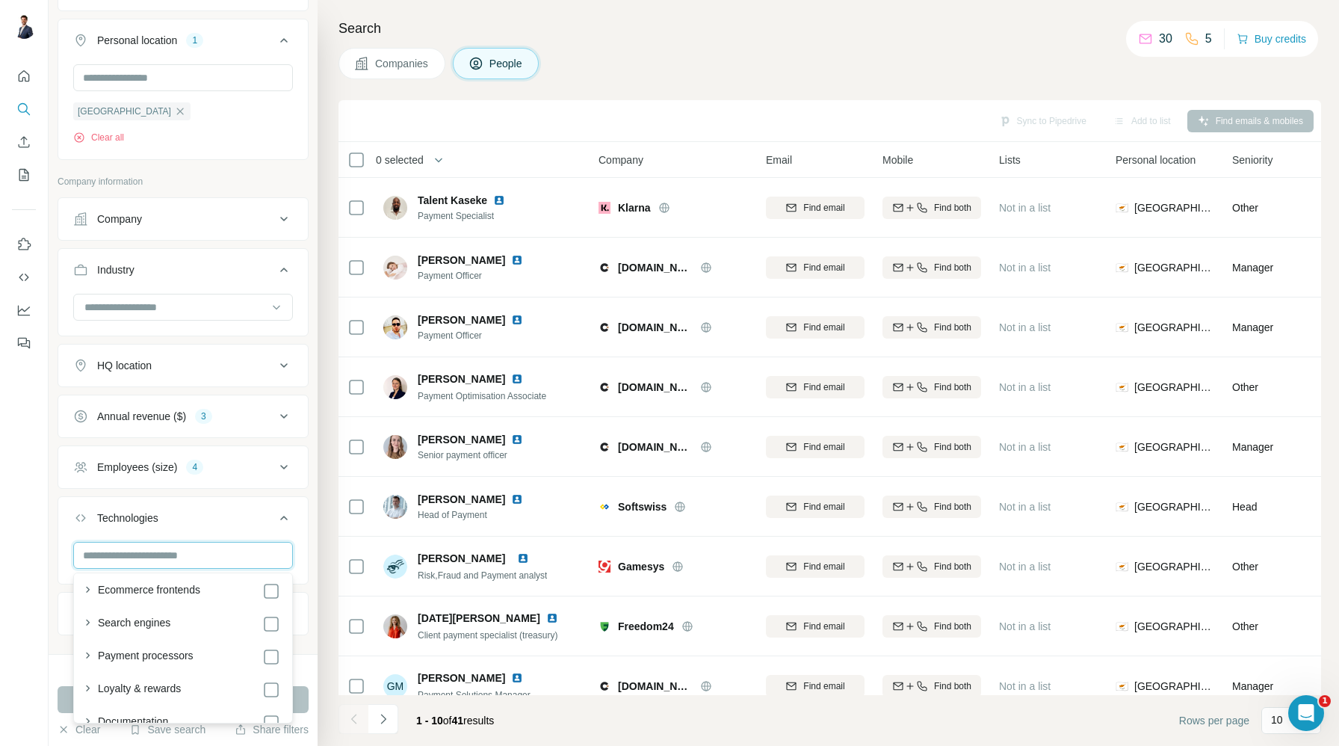
scroll to position [1634, 0]
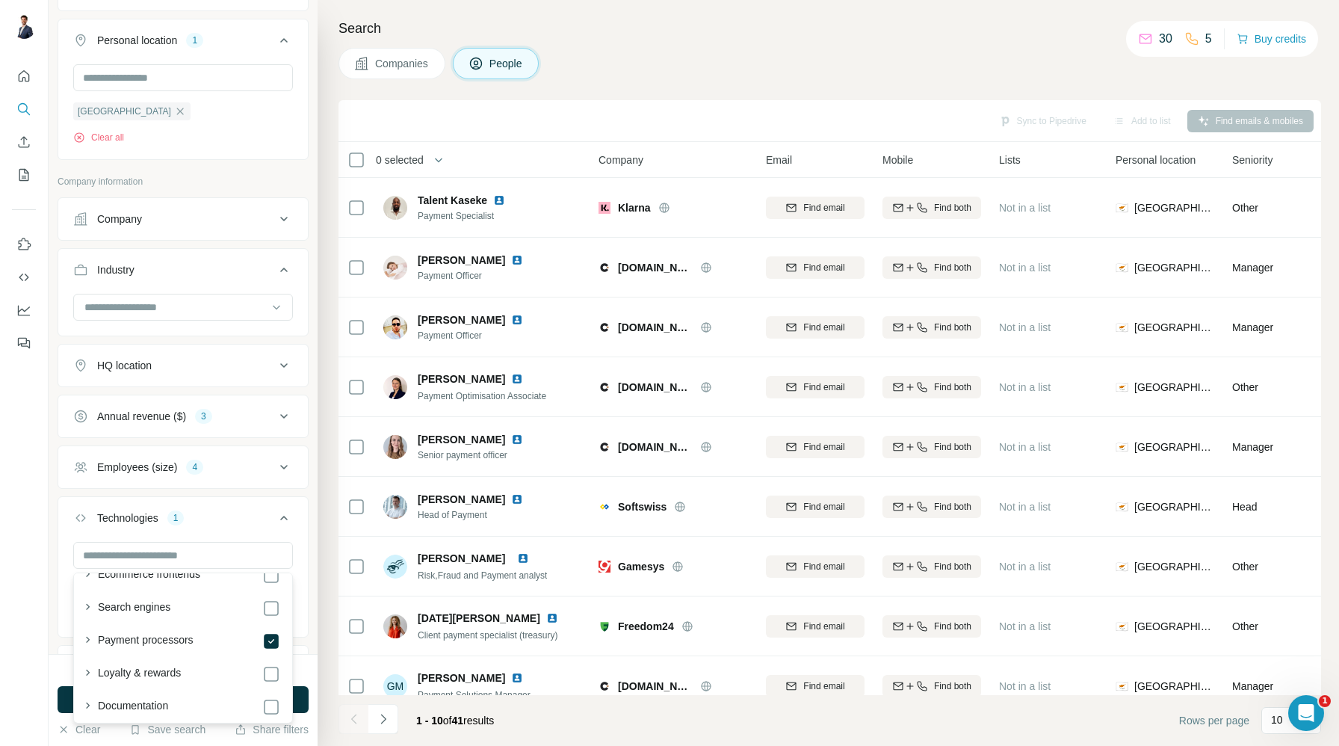
click at [315, 565] on div "New search Hide Company lookalikes Personal information Job title 1 Seniority D…" at bounding box center [183, 327] width 269 height 654
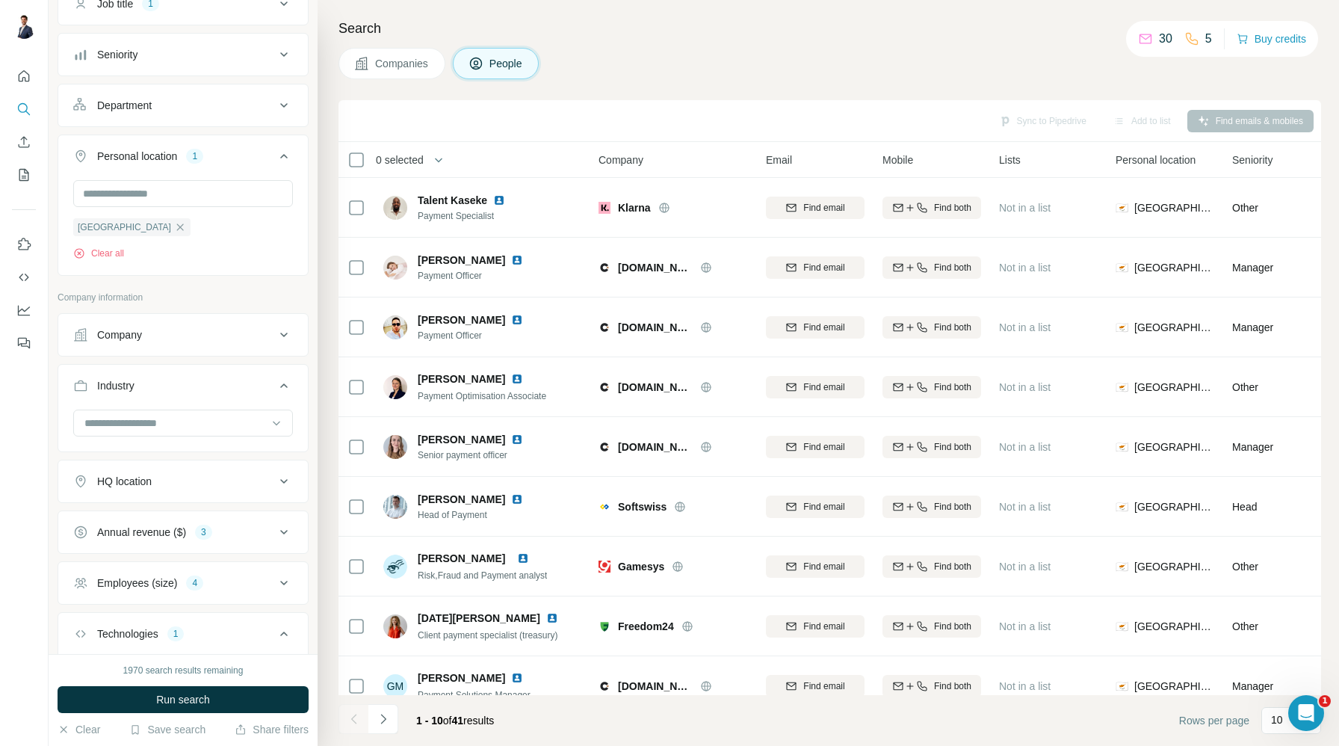
scroll to position [124, 0]
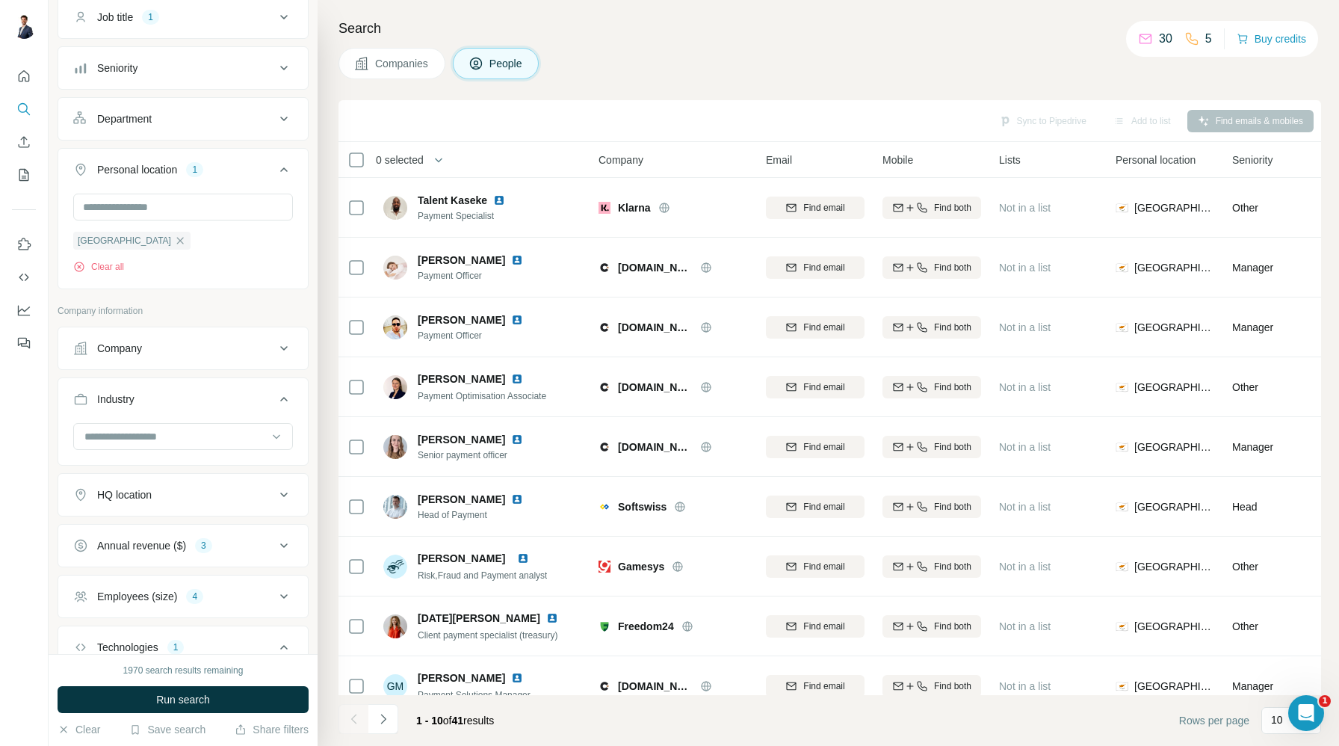
click at [155, 348] on div "Company" at bounding box center [174, 348] width 202 height 15
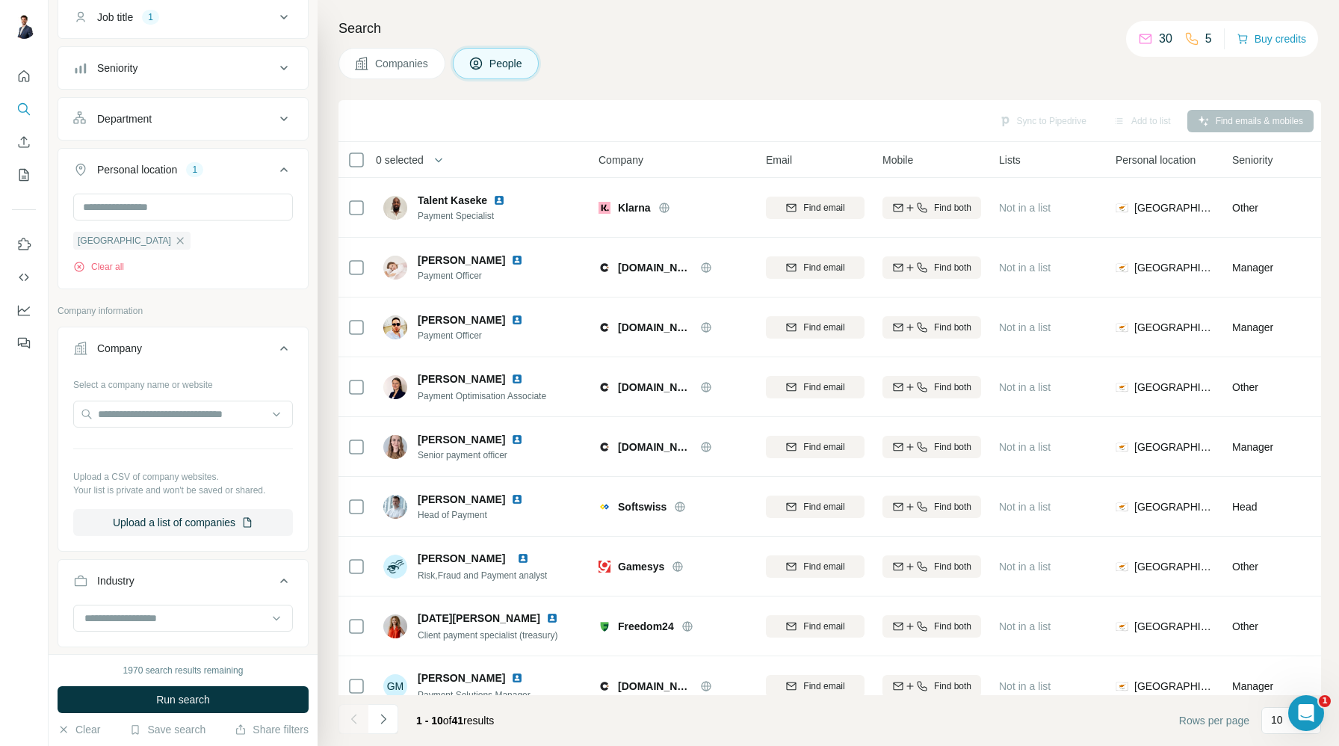
click at [155, 347] on div "Company" at bounding box center [174, 348] width 202 height 15
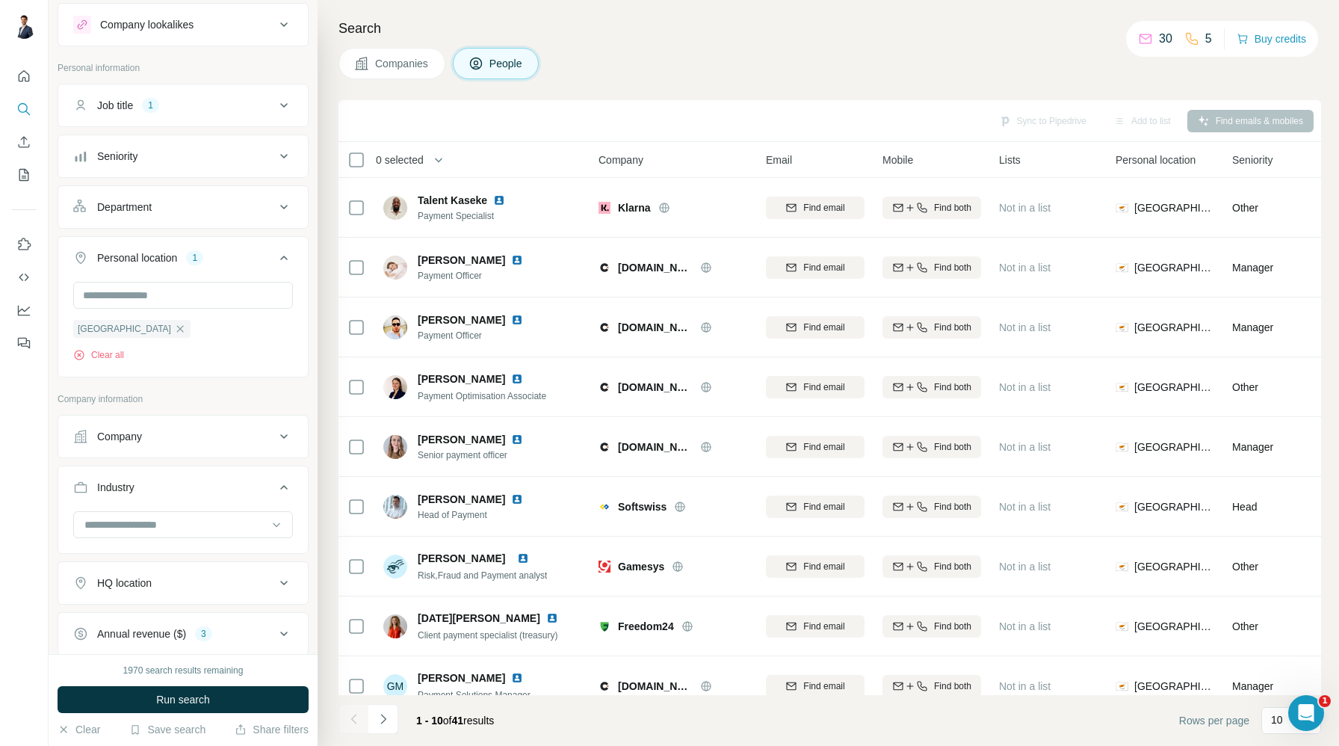
scroll to position [0, 0]
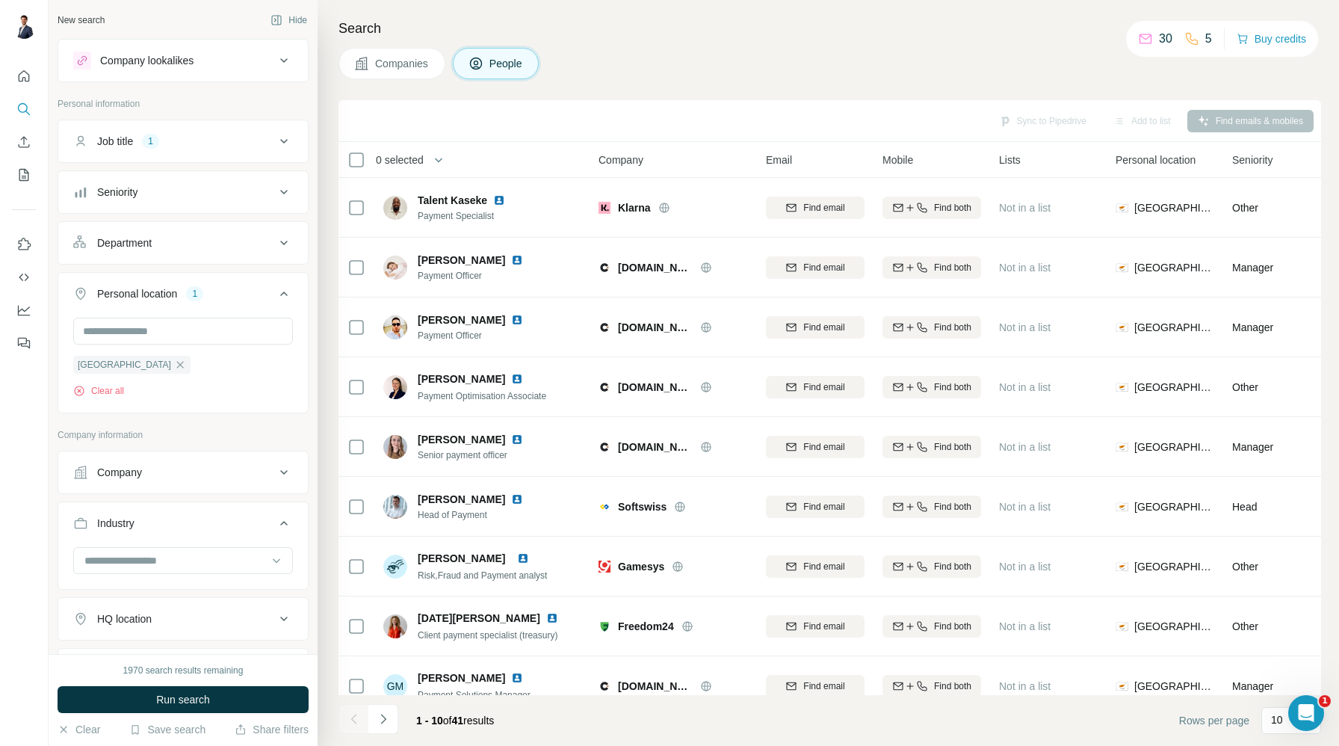
click at [144, 250] on div "Department" at bounding box center [124, 242] width 55 height 15
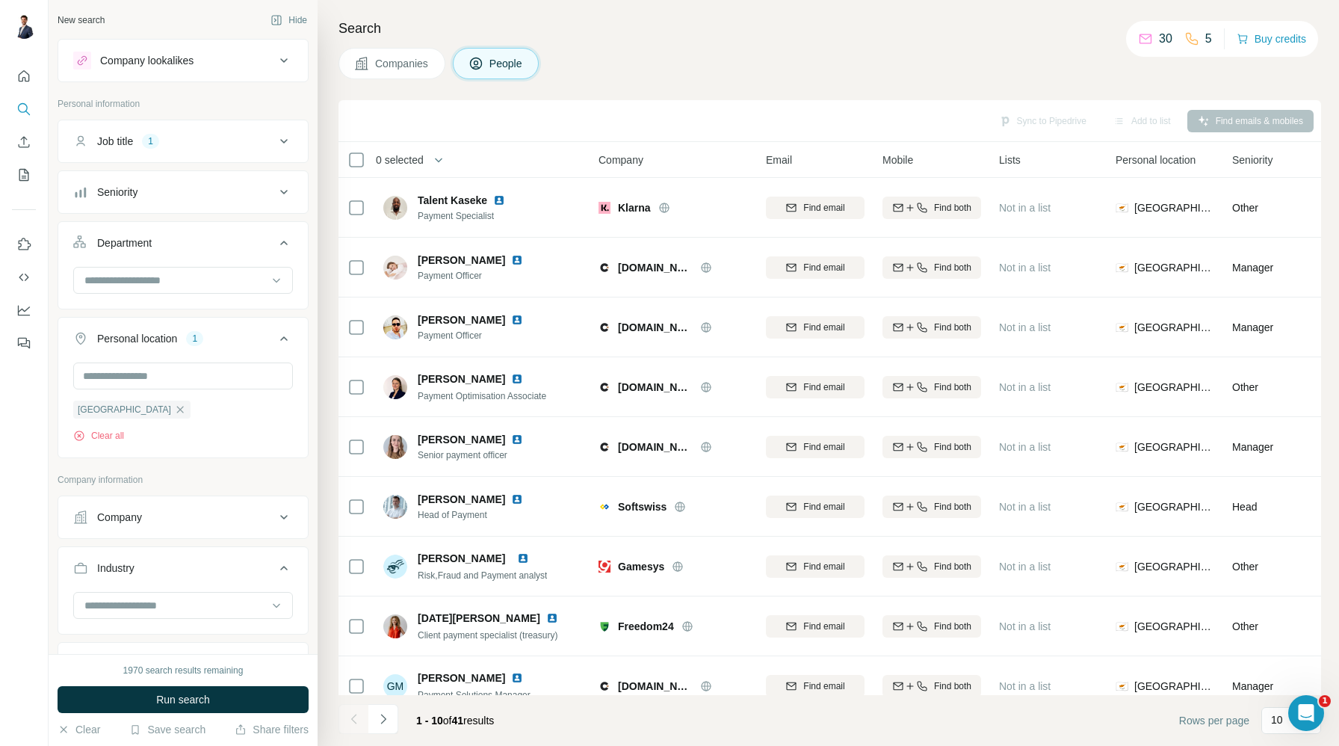
click at [164, 246] on div "Department" at bounding box center [174, 242] width 202 height 15
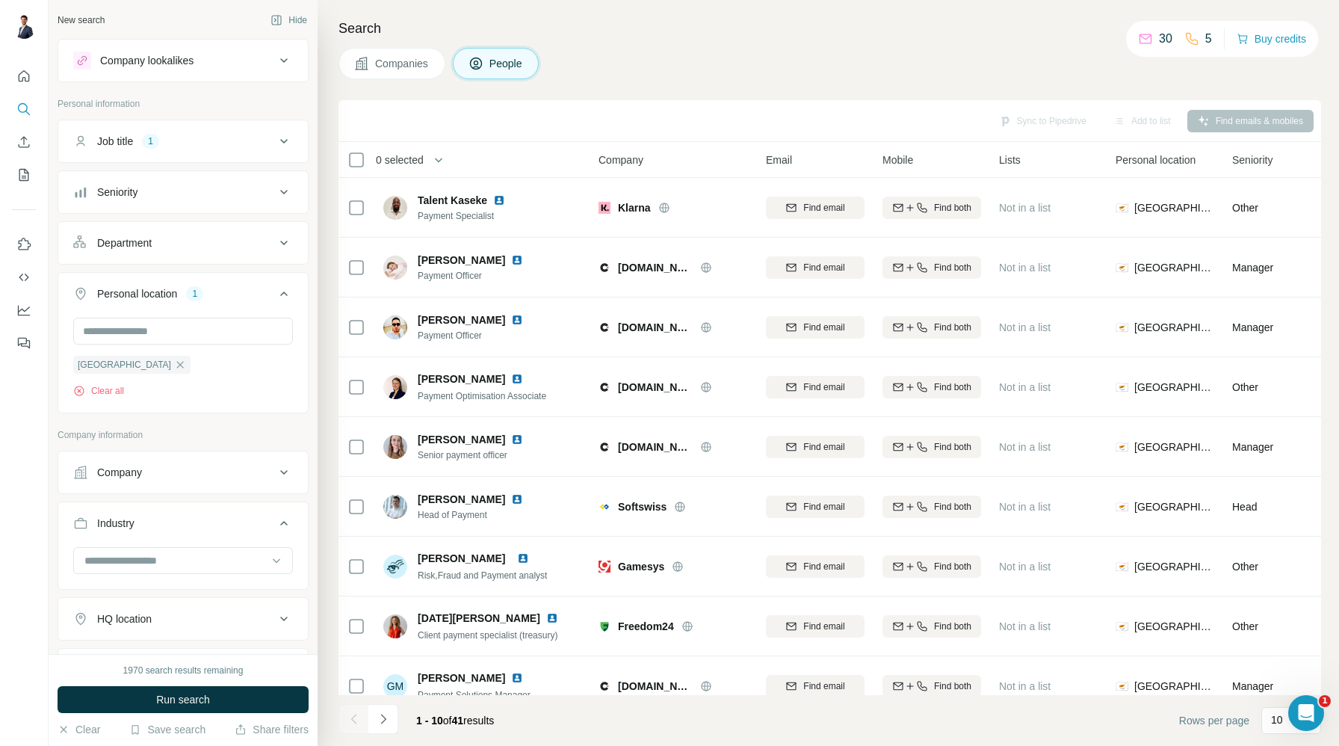
click at [171, 203] on button "Seniority" at bounding box center [183, 192] width 250 height 36
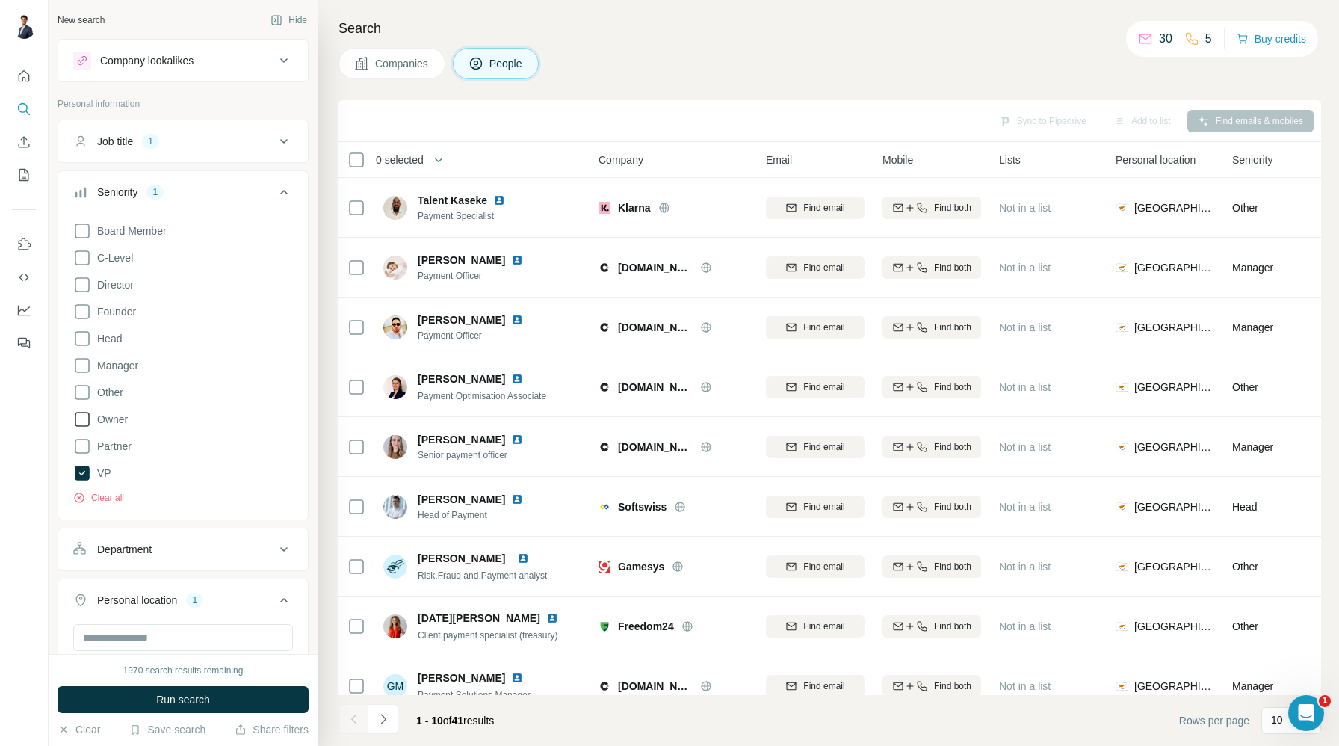
click at [84, 417] on icon at bounding box center [82, 419] width 18 height 18
click at [84, 339] on icon at bounding box center [82, 339] width 18 height 18
click at [81, 312] on icon at bounding box center [82, 312] width 18 height 18
click at [83, 287] on icon at bounding box center [82, 285] width 18 height 18
click at [84, 261] on icon at bounding box center [82, 258] width 18 height 18
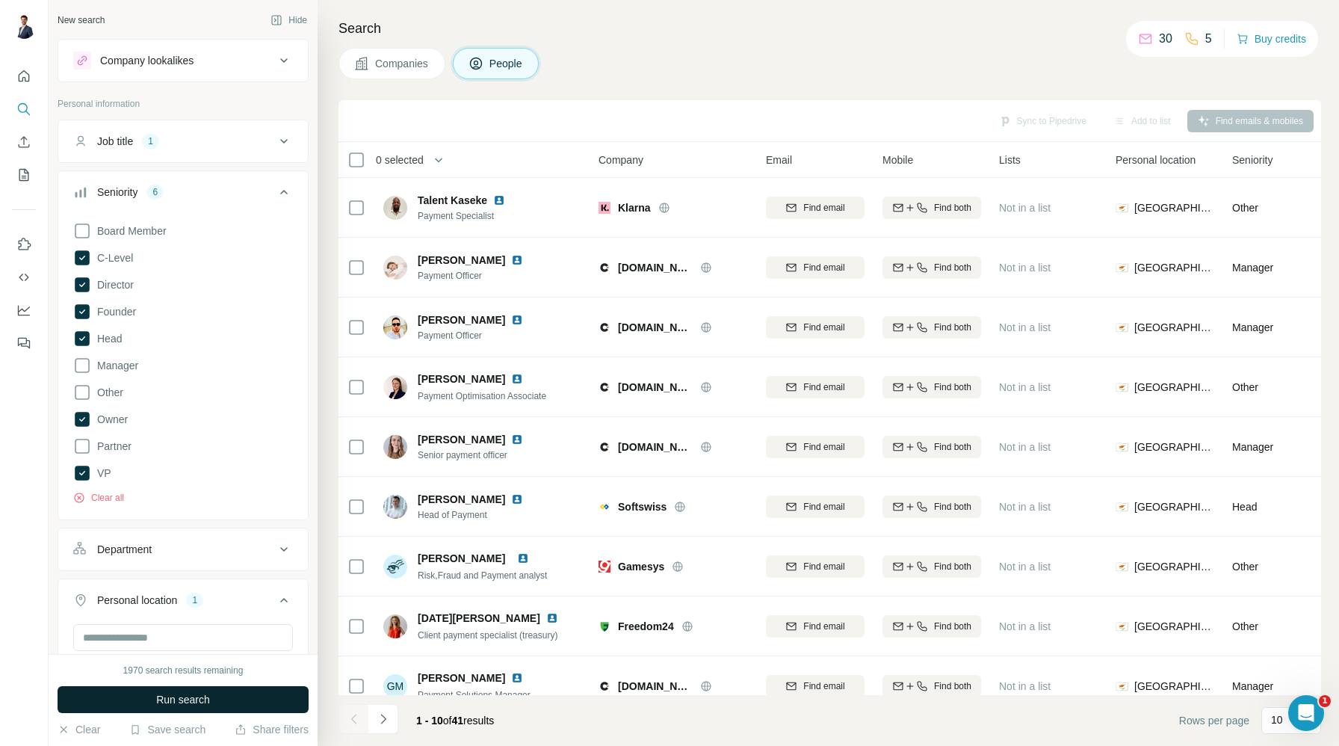
click at [213, 693] on button "Run search" at bounding box center [183, 699] width 251 height 27
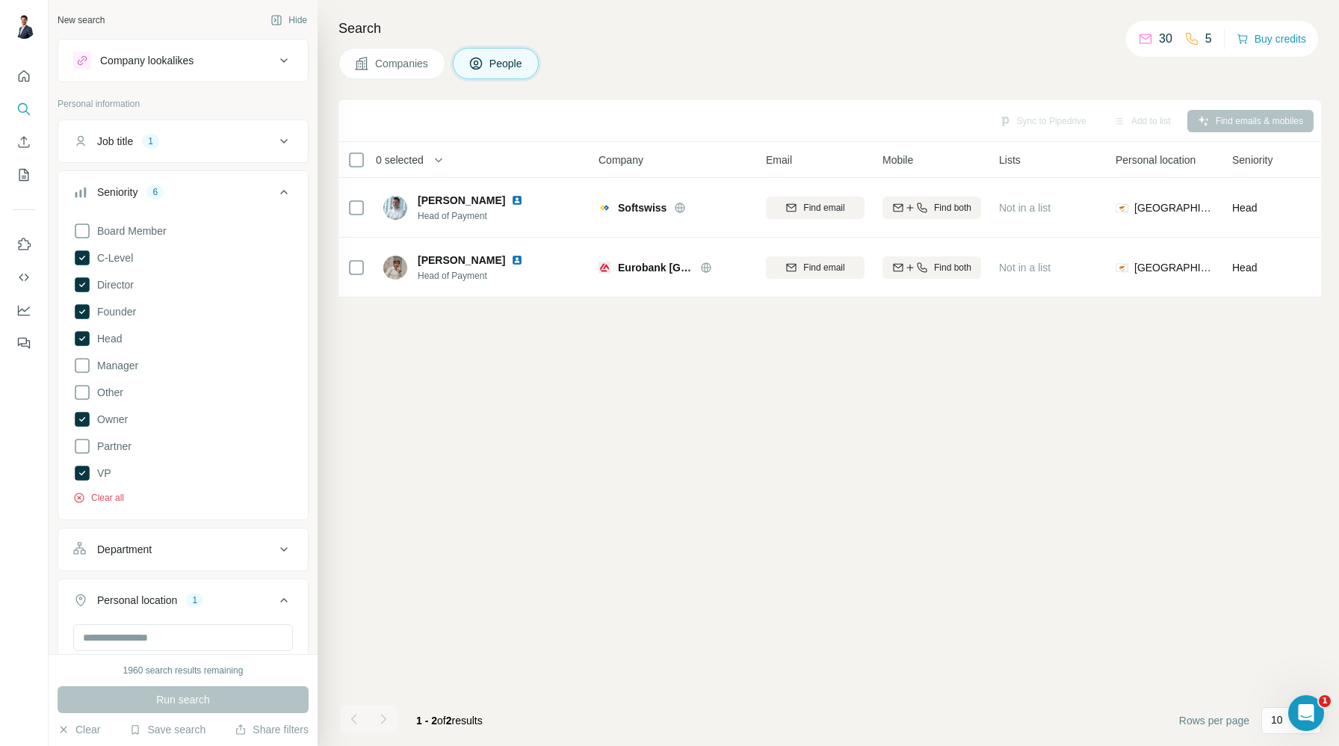
click at [97, 495] on button "Clear all" at bounding box center [98, 497] width 51 height 13
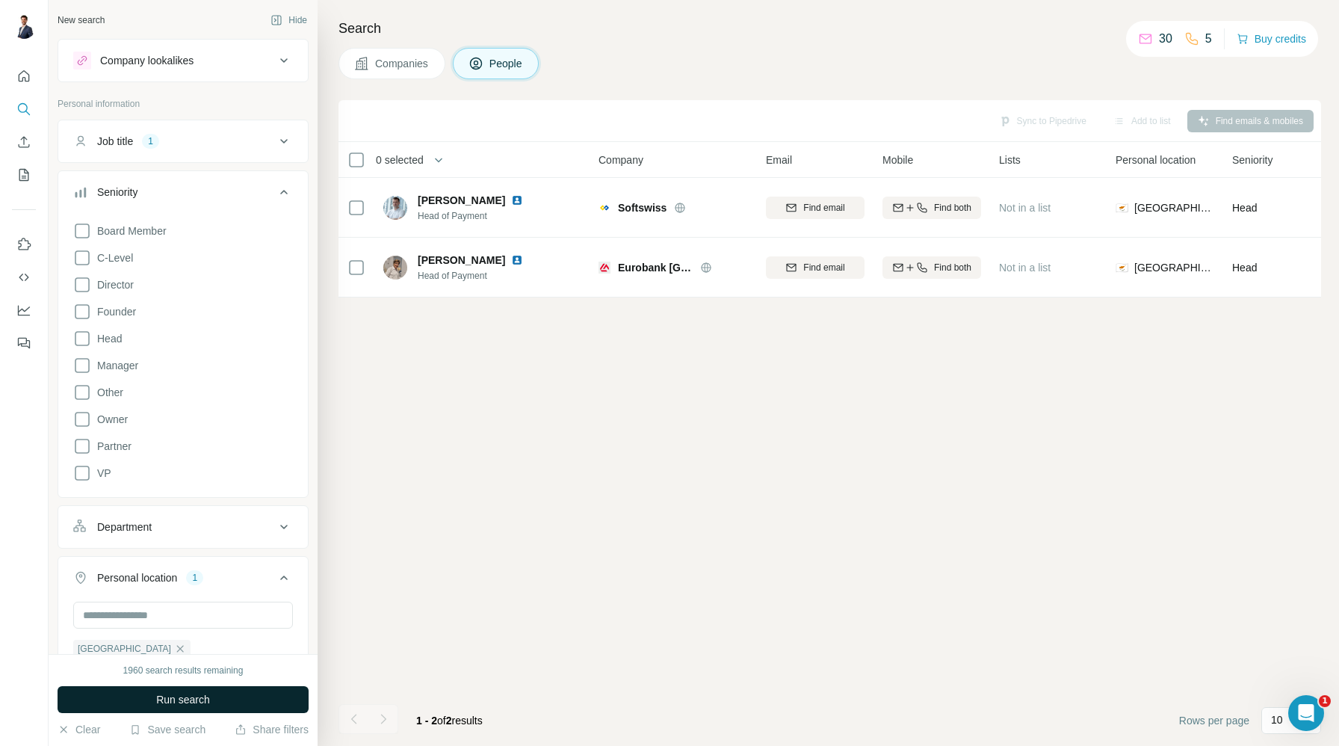
click at [148, 698] on button "Run search" at bounding box center [183, 699] width 251 height 27
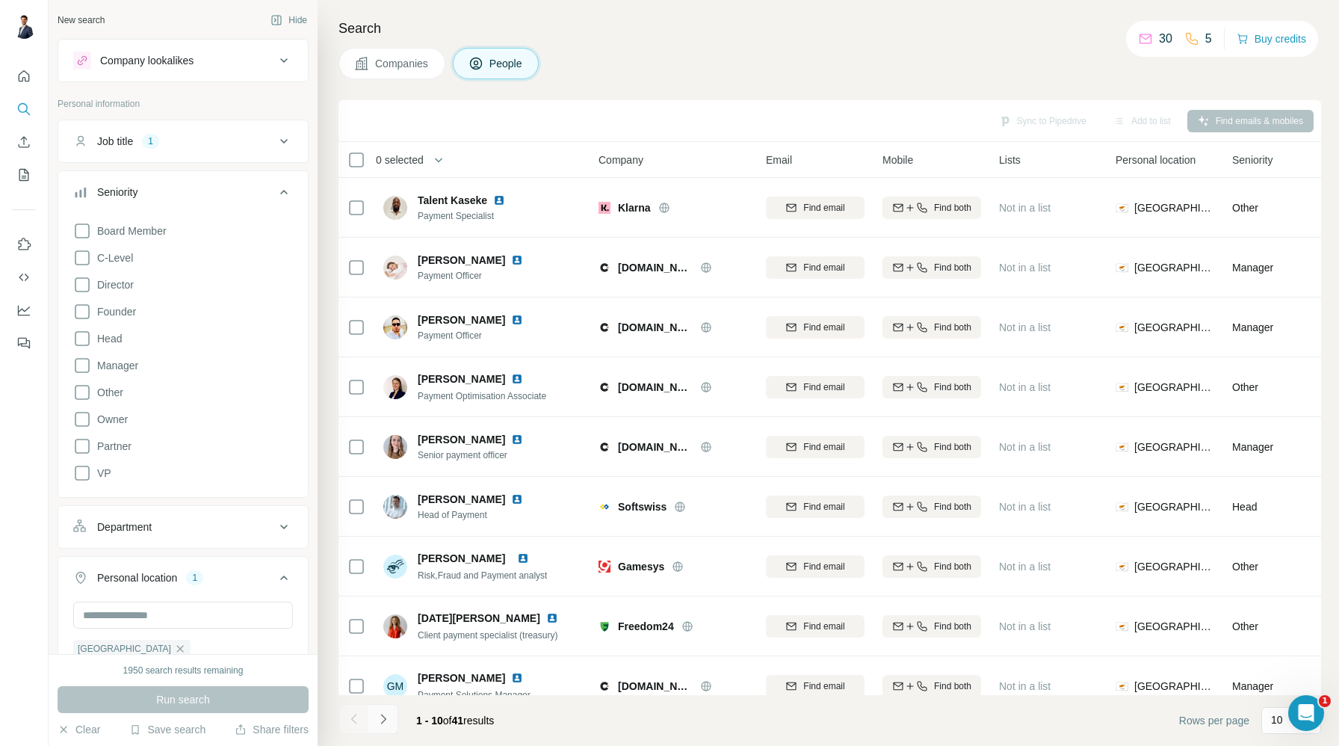
click at [388, 717] on icon "Navigate to next page" at bounding box center [383, 718] width 15 height 15
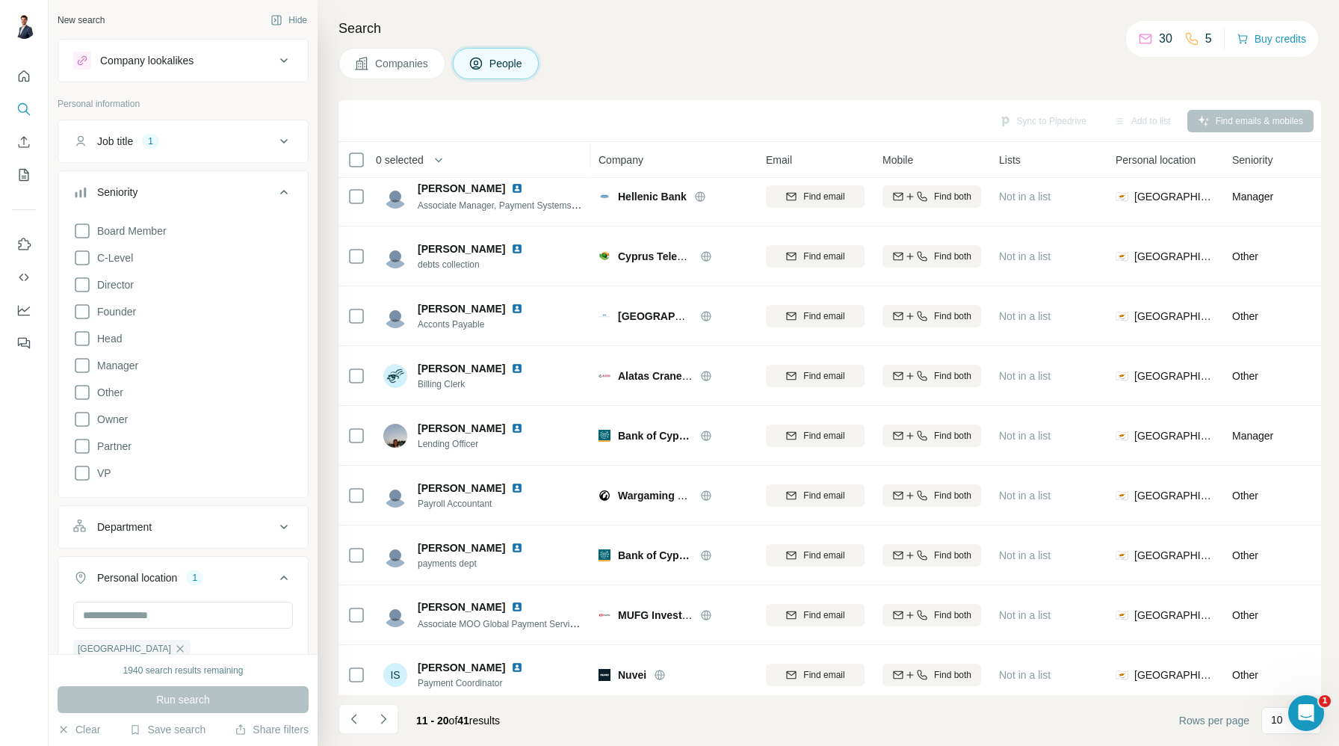
scroll to position [81, 0]
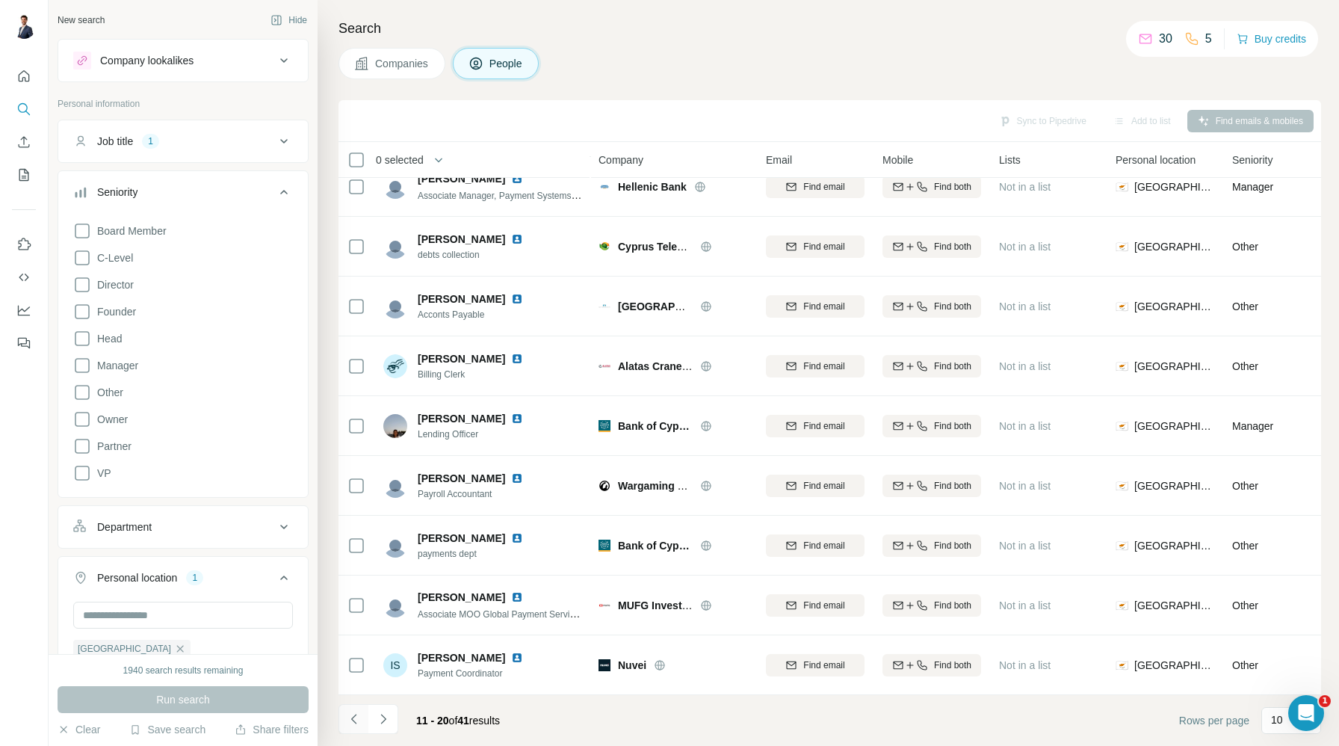
click at [349, 717] on icon "Navigate to previous page" at bounding box center [354, 718] width 15 height 15
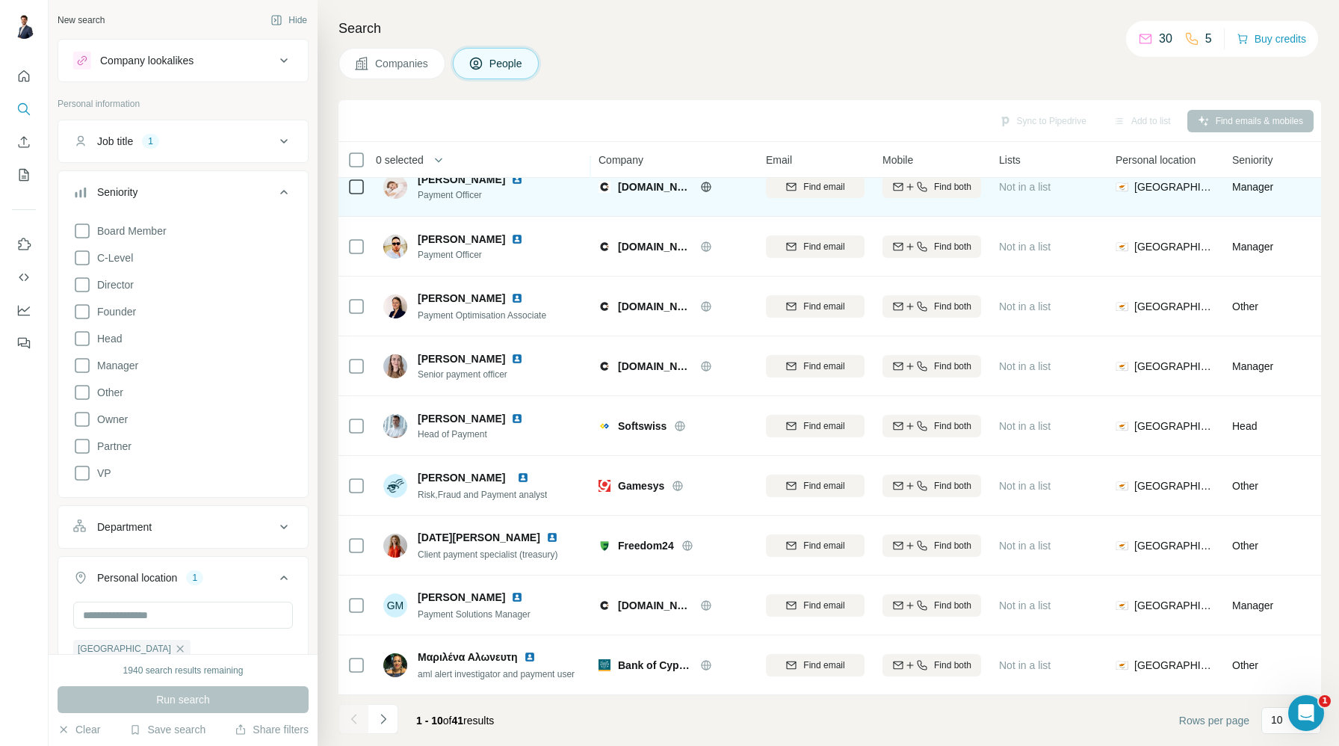
scroll to position [0, 0]
